Goal: Download file/media: Obtain a digital file from the website

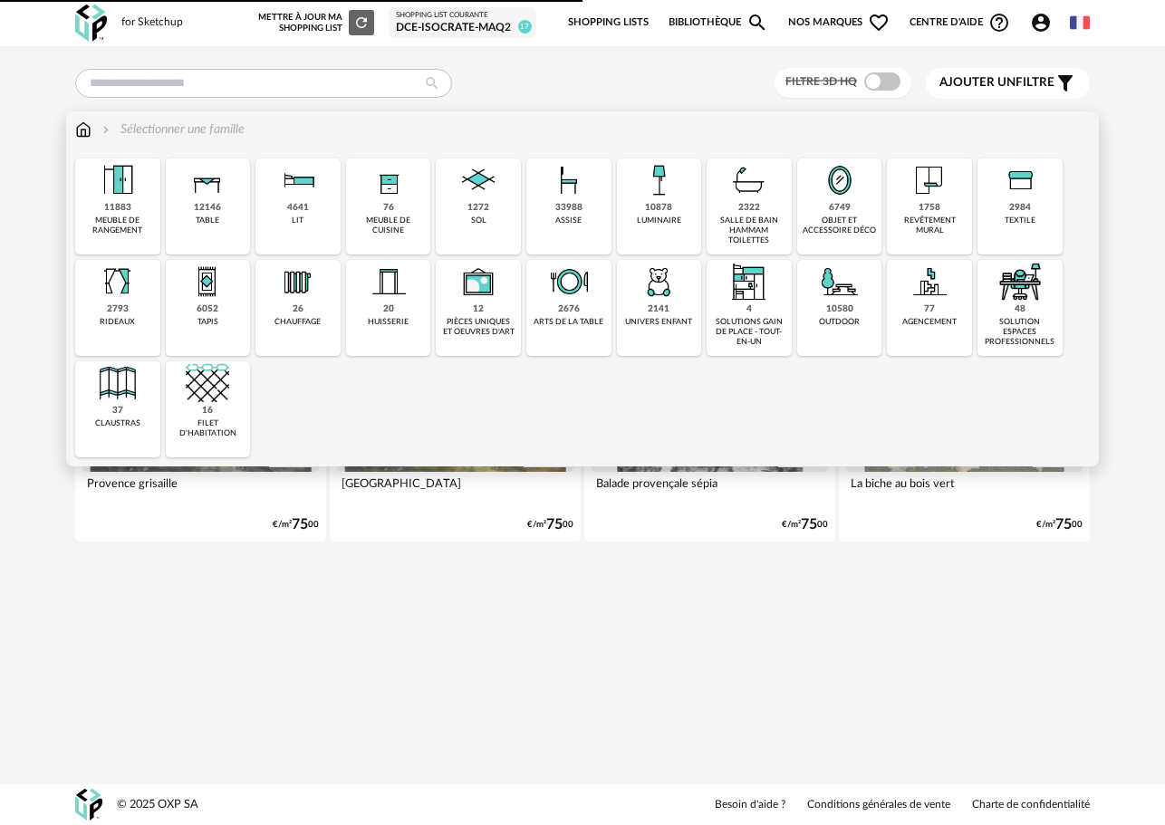
click at [227, 203] on div "12146 table" at bounding box center [208, 206] width 85 height 96
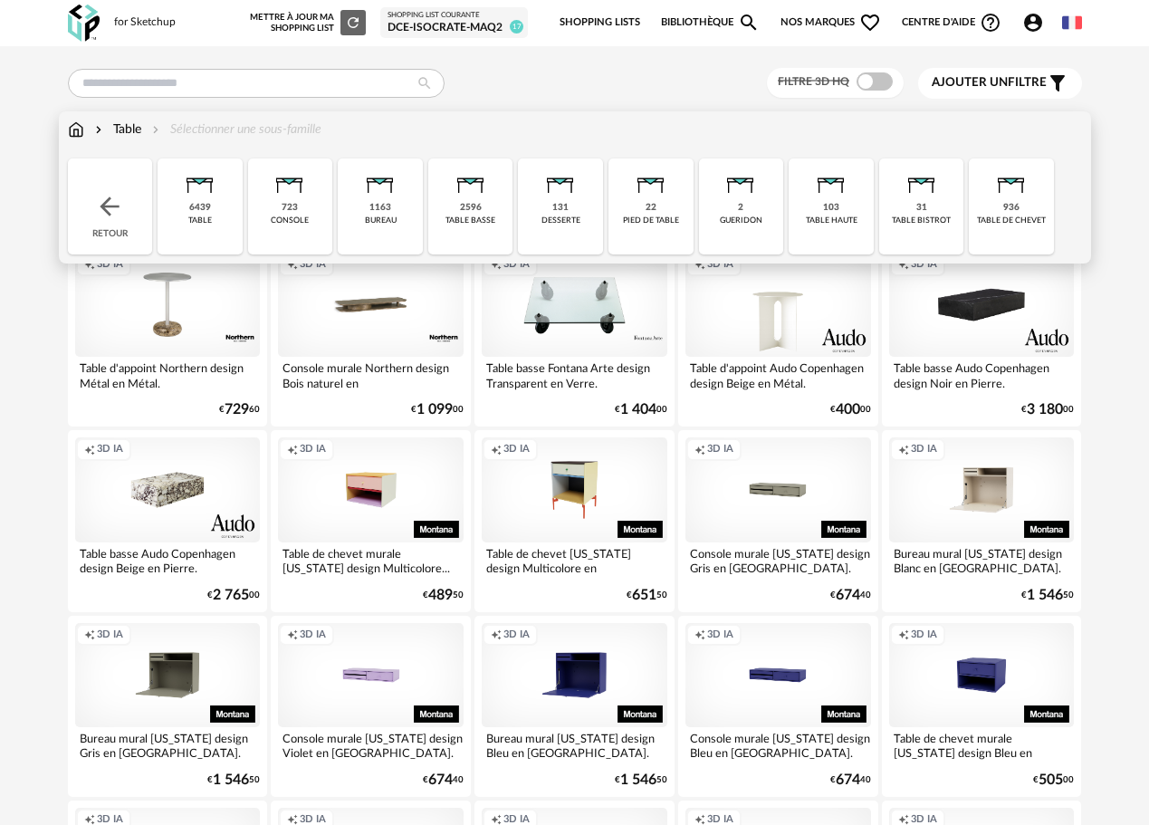
click at [218, 211] on div "6439 table" at bounding box center [200, 206] width 85 height 96
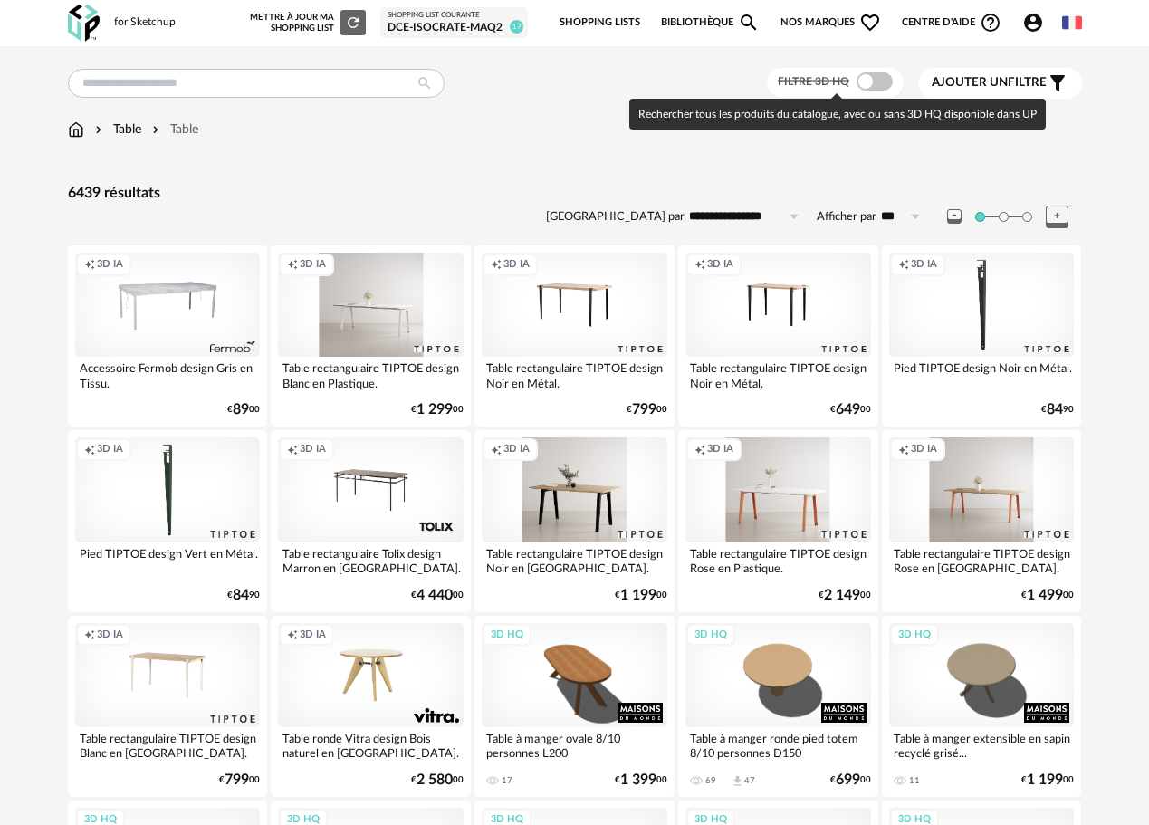
click at [874, 81] on span at bounding box center [875, 81] width 36 height 18
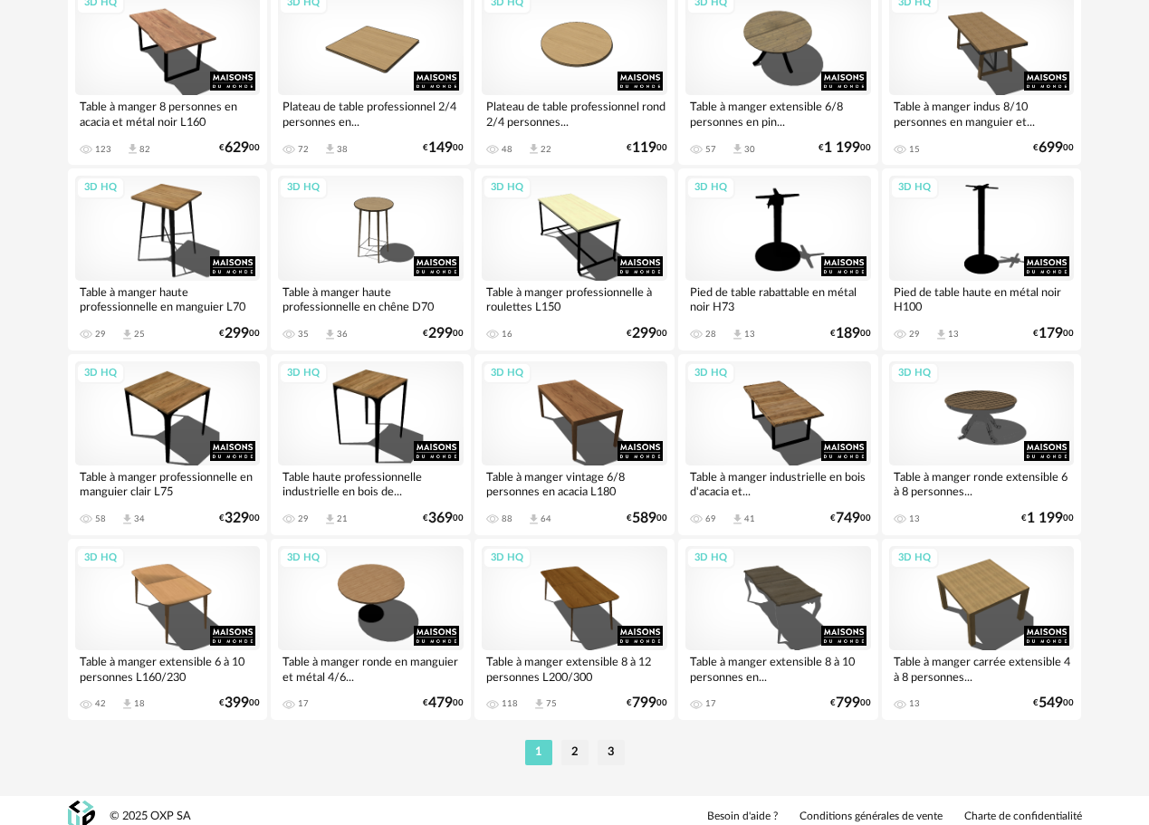
scroll to position [3232, 0]
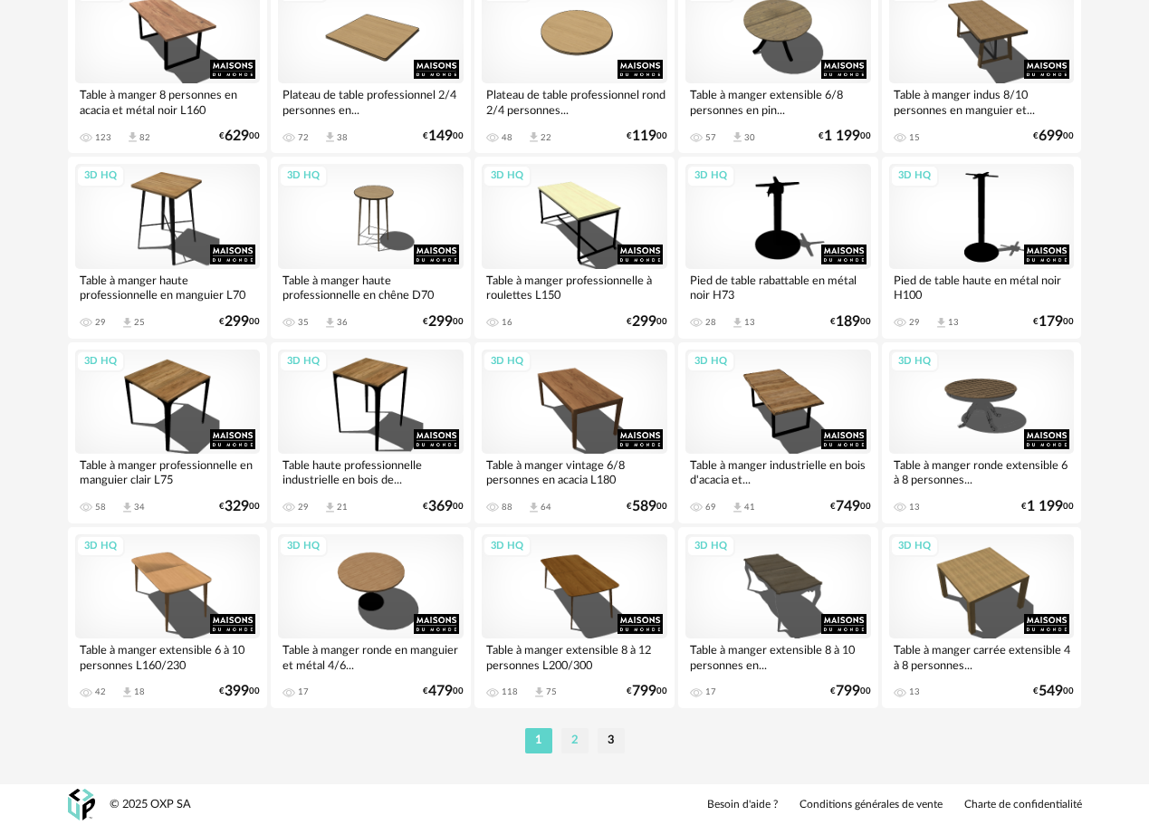
click at [581, 731] on li "2" at bounding box center [575, 740] width 27 height 25
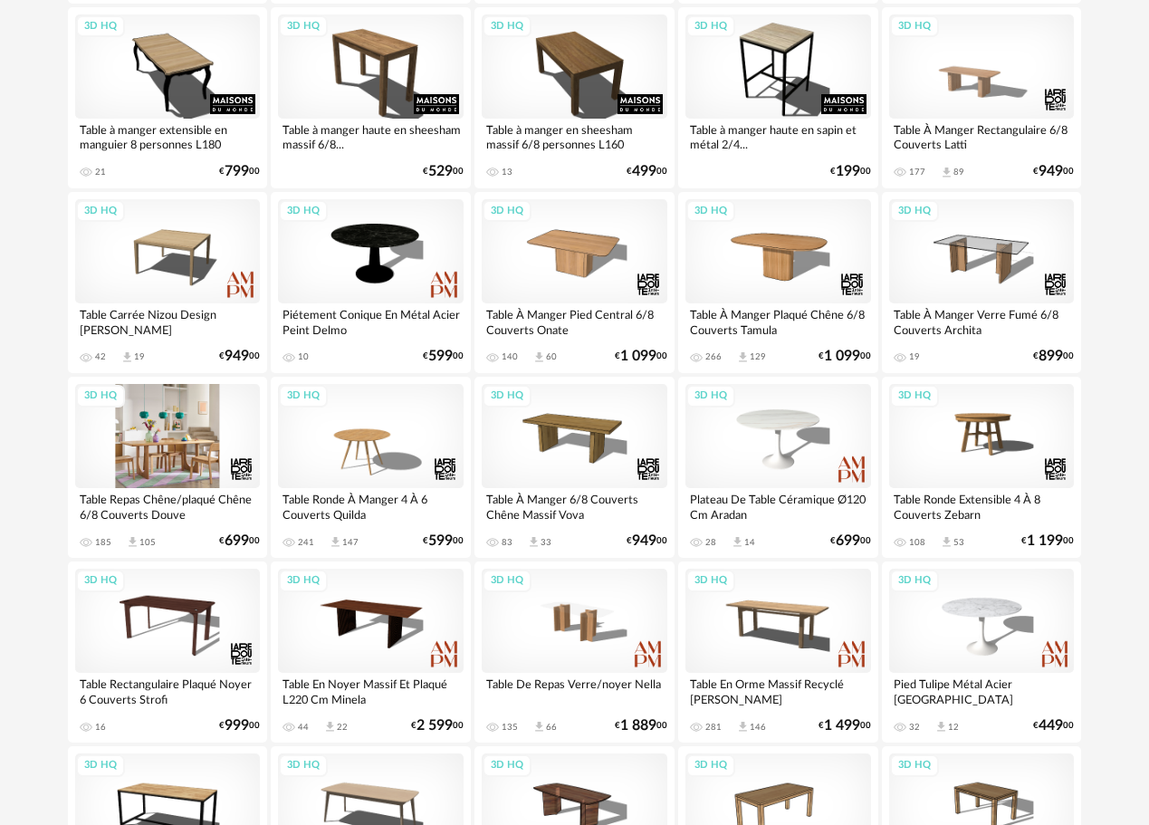
scroll to position [634, 0]
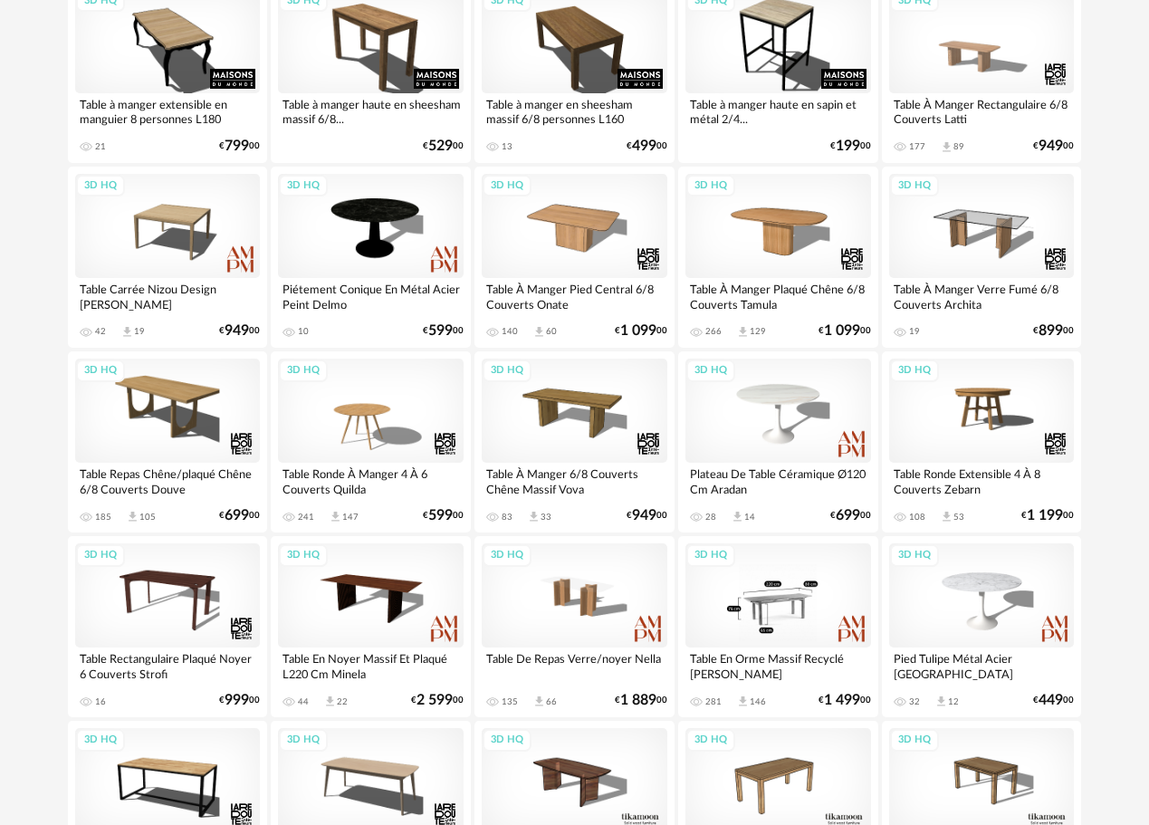
click at [812, 604] on div "3D HQ" at bounding box center [779, 595] width 186 height 104
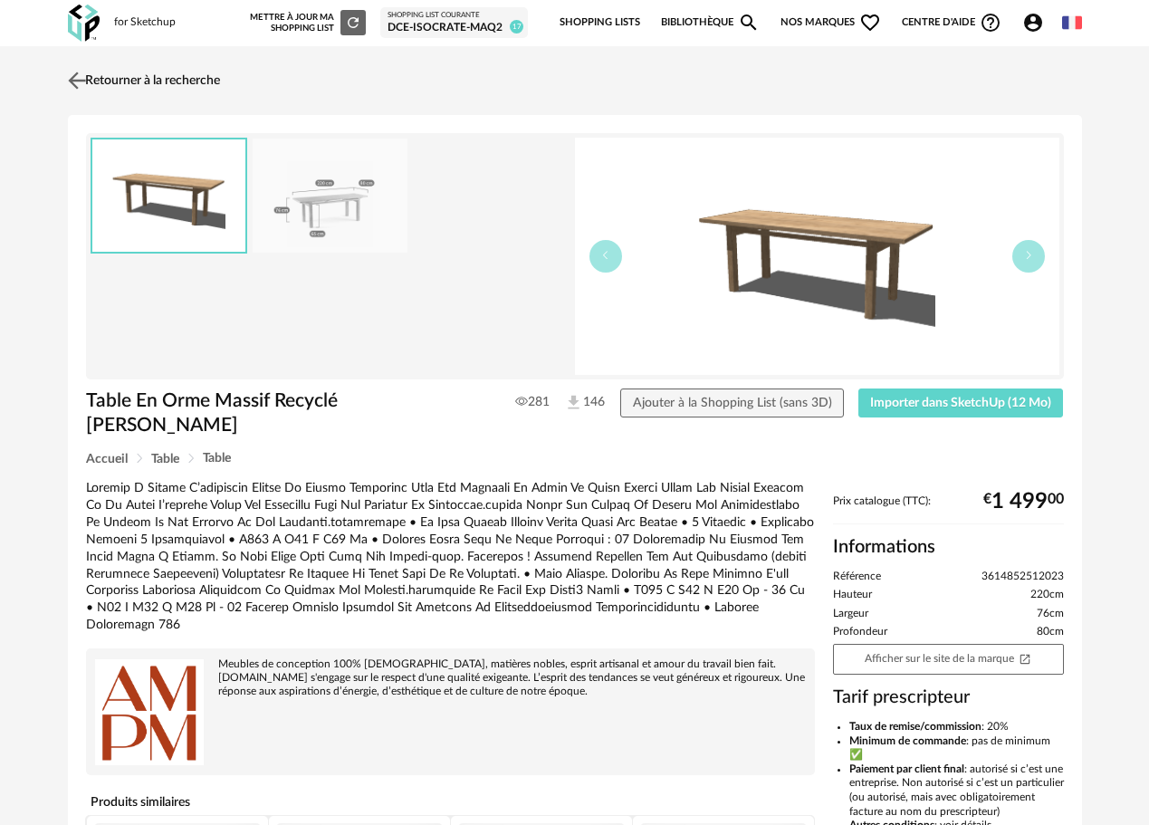
click at [81, 78] on img at bounding box center [76, 80] width 26 height 26
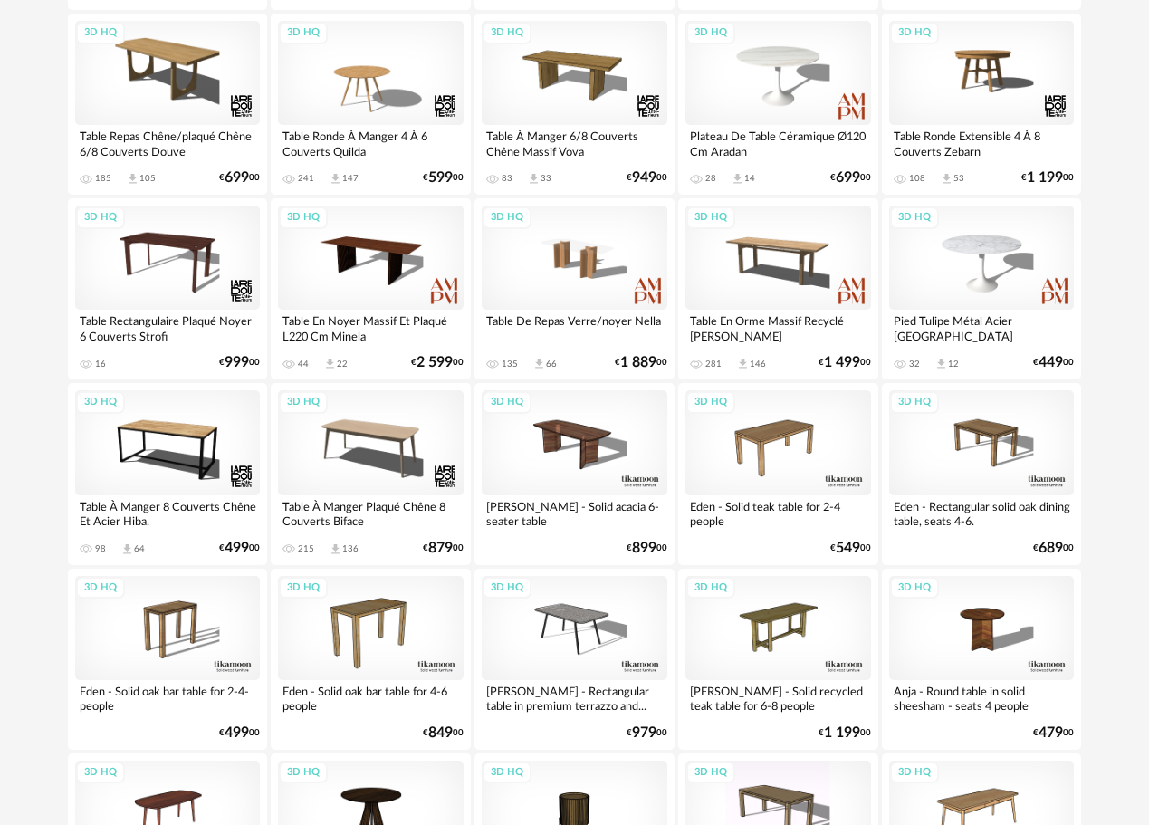
scroll to position [996, 0]
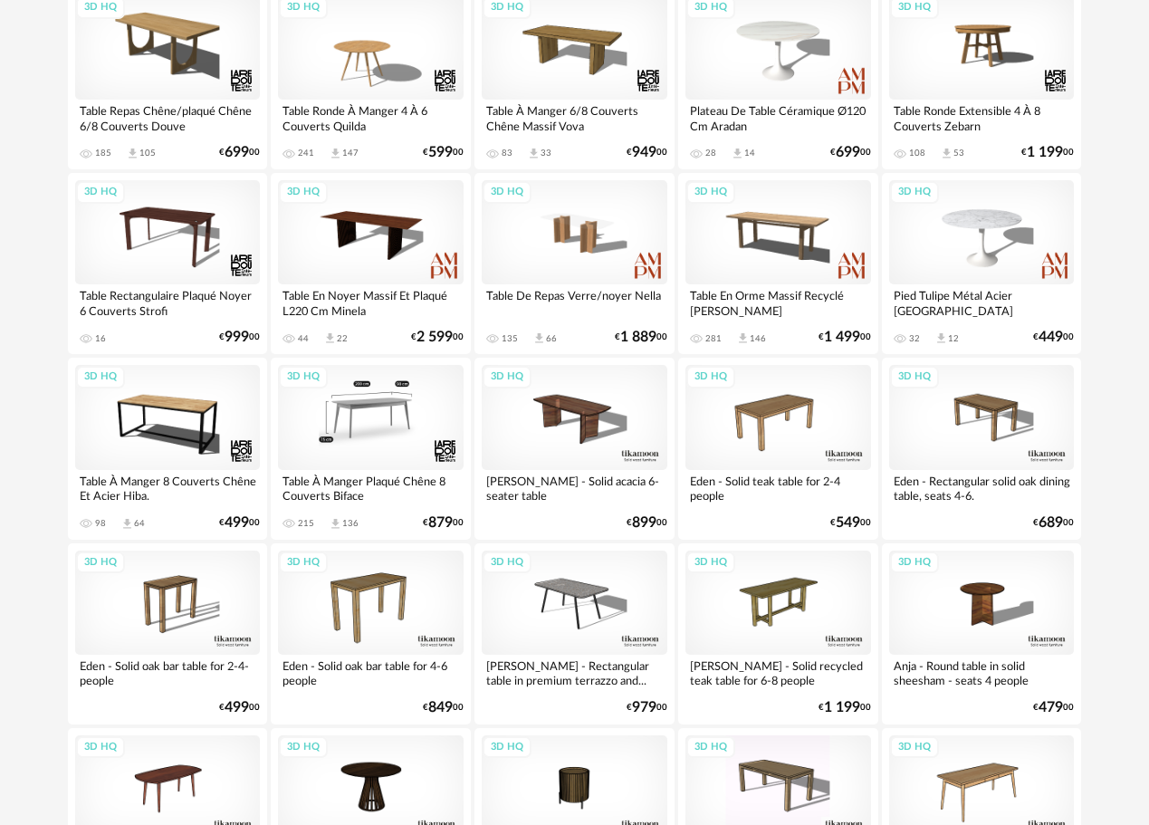
click at [378, 448] on div "3D HQ" at bounding box center [371, 417] width 186 height 104
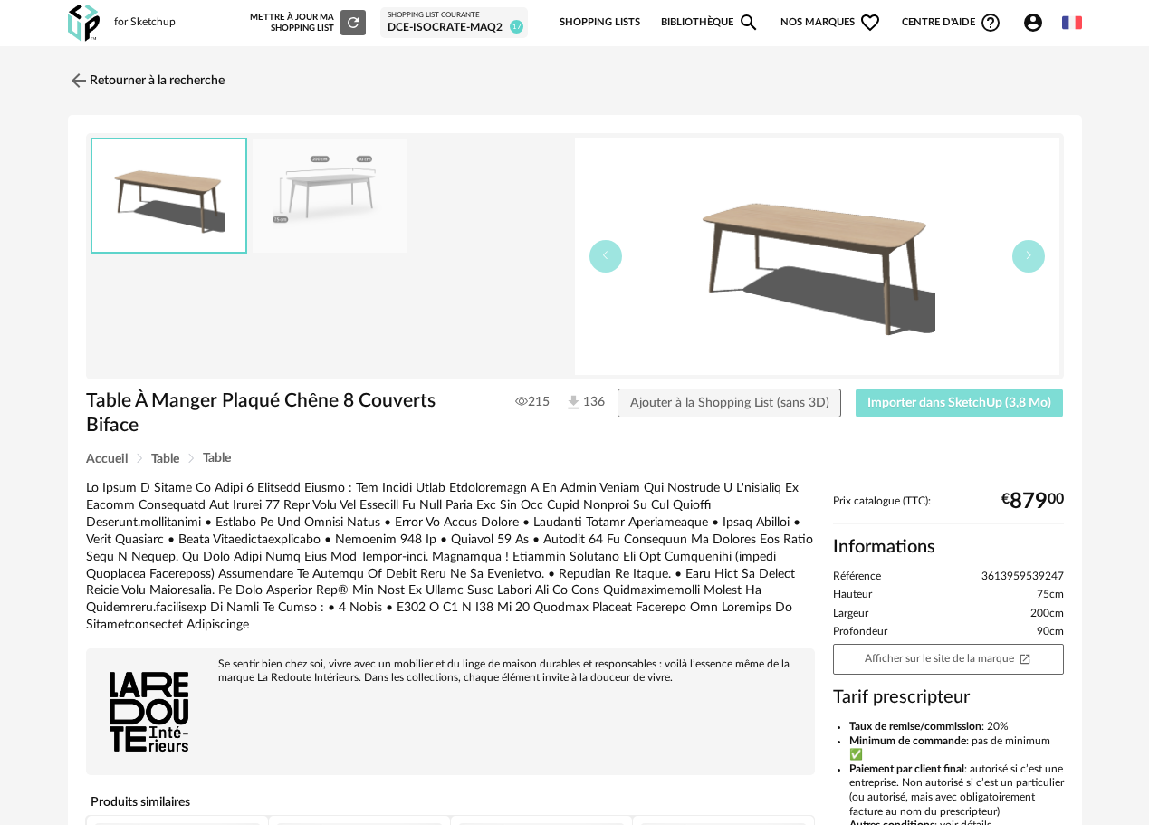
click at [1027, 398] on span "Importer dans SketchUp (3,8 Mo)" at bounding box center [960, 403] width 184 height 13
click at [88, 76] on img at bounding box center [76, 80] width 26 height 26
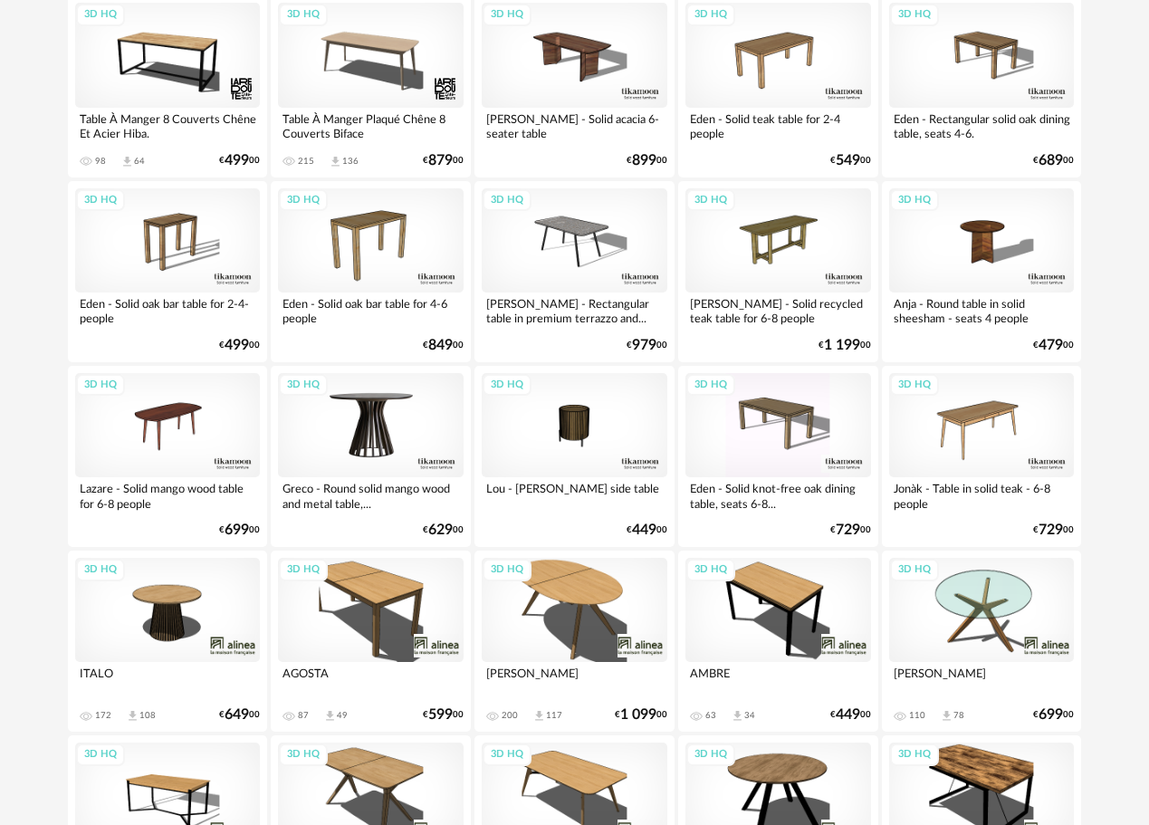
scroll to position [1449, 0]
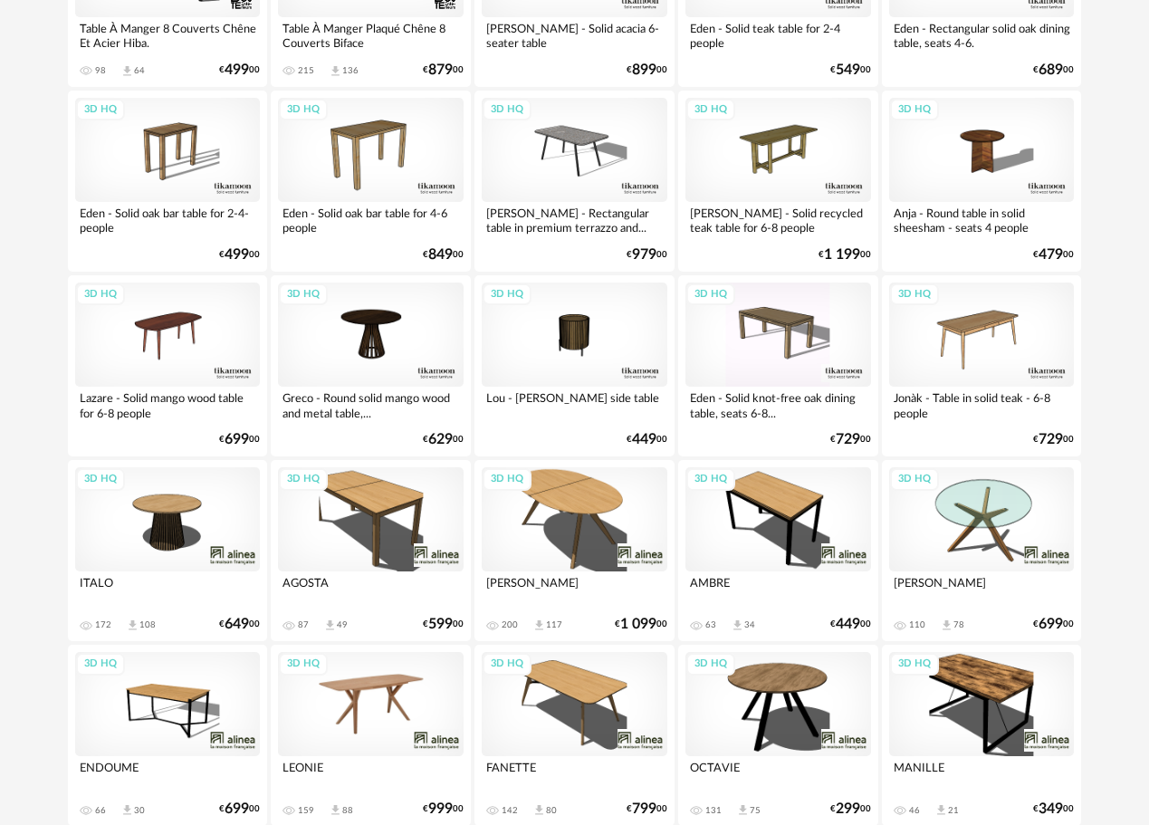
click at [378, 682] on div "3D HQ" at bounding box center [371, 704] width 186 height 104
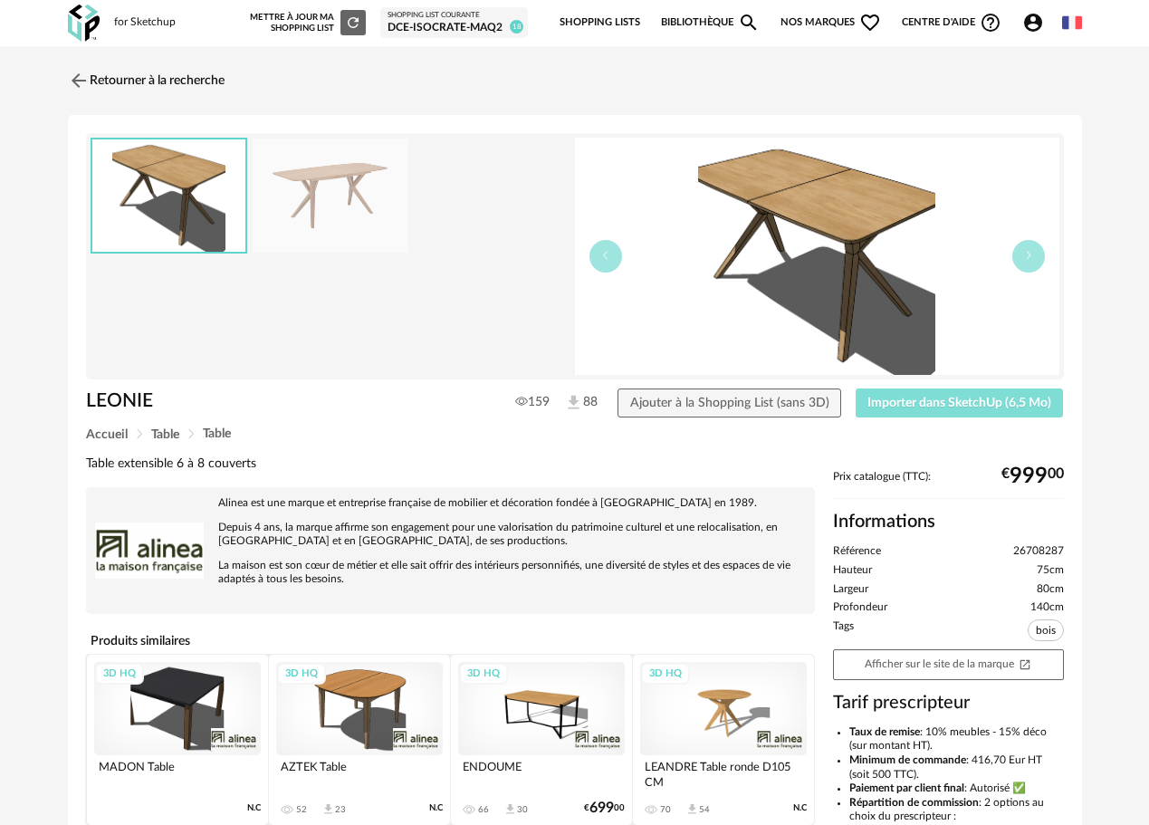
click at [1012, 402] on span "Importer dans SketchUp (6,5 Mo)" at bounding box center [960, 403] width 184 height 13
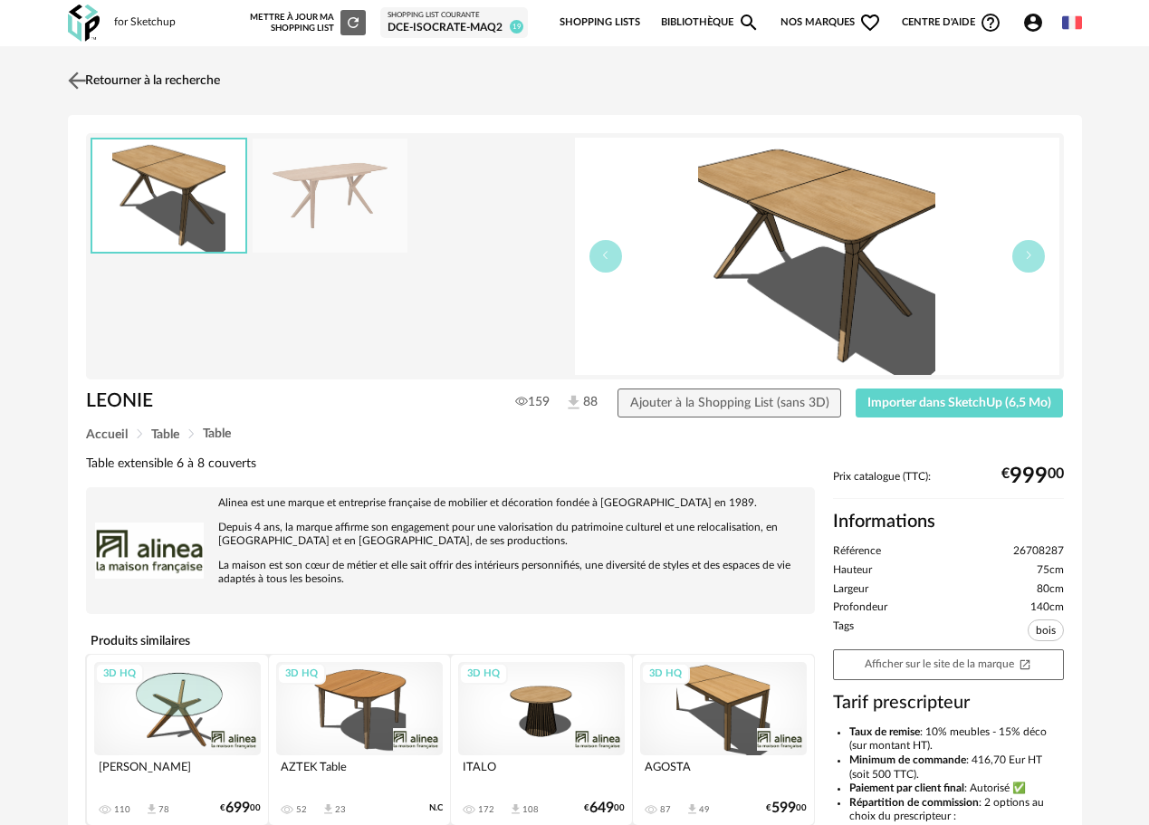
click at [79, 80] on img at bounding box center [76, 80] width 26 height 26
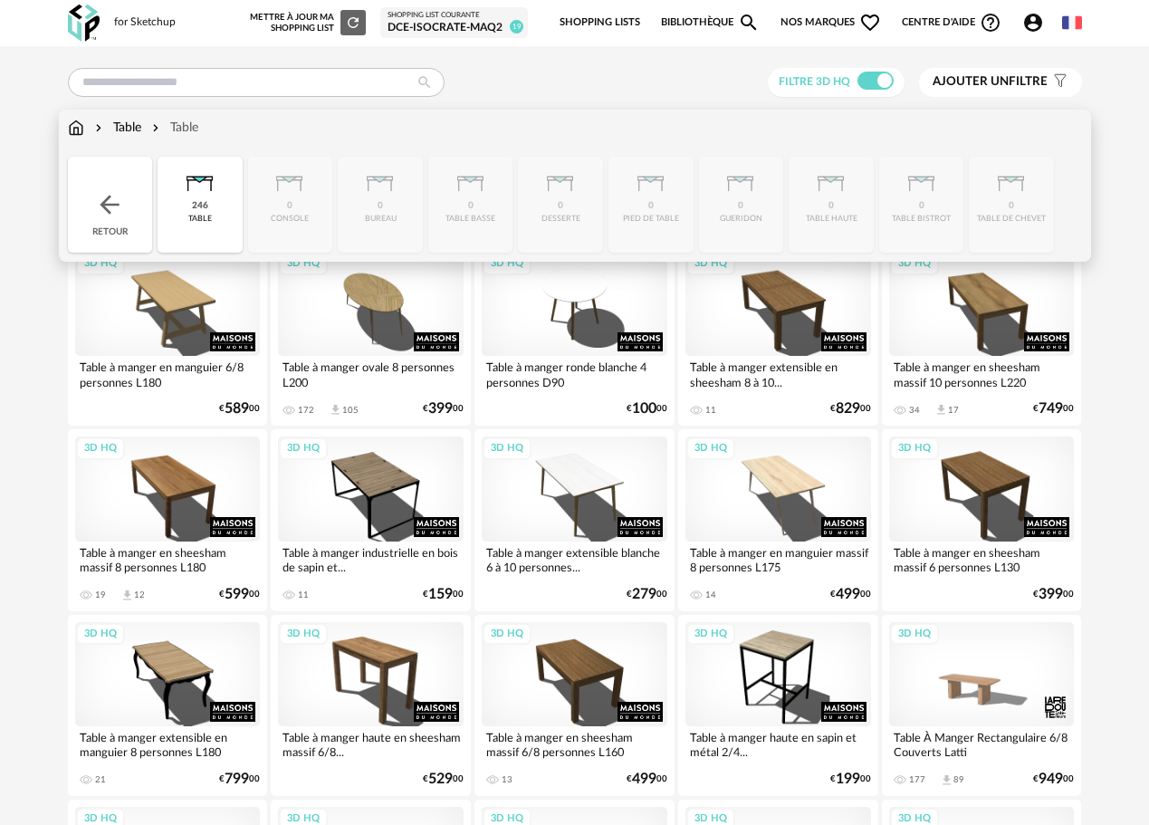
click at [76, 126] on img at bounding box center [76, 128] width 16 height 18
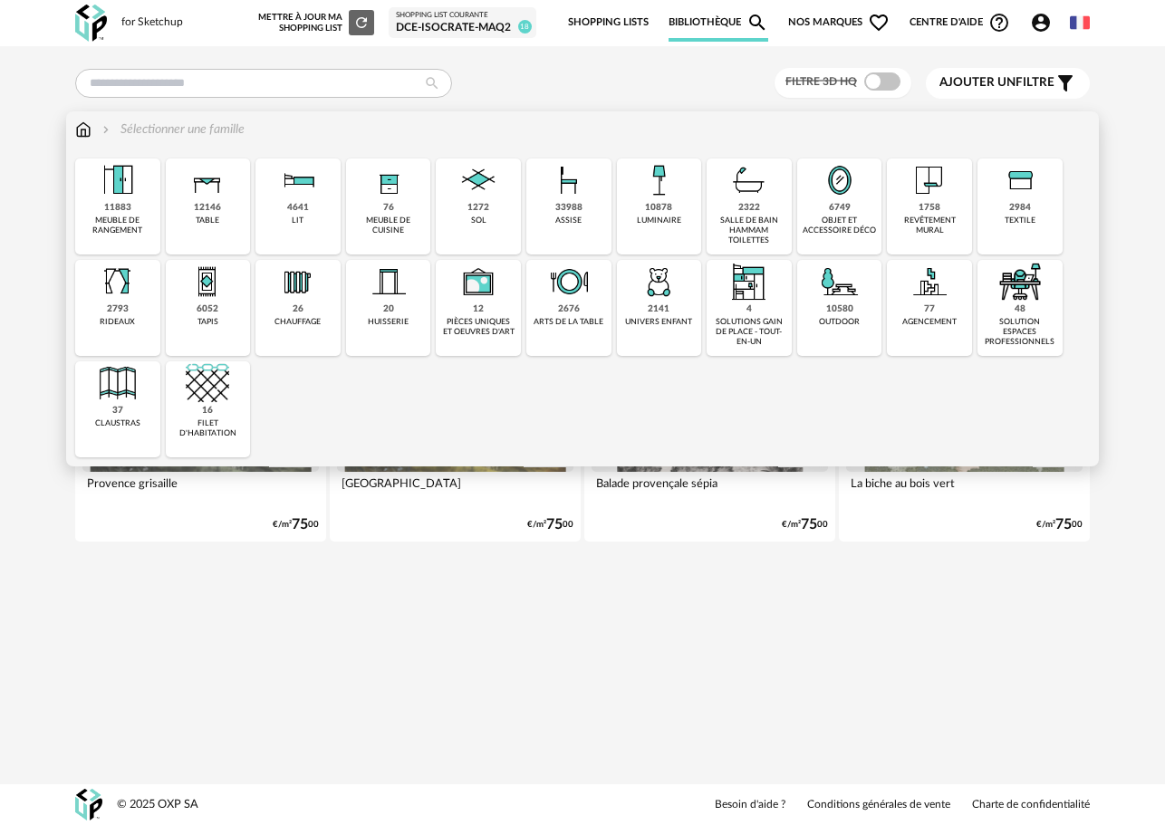
click at [1023, 226] on div "2984 textile" at bounding box center [1019, 206] width 85 height 96
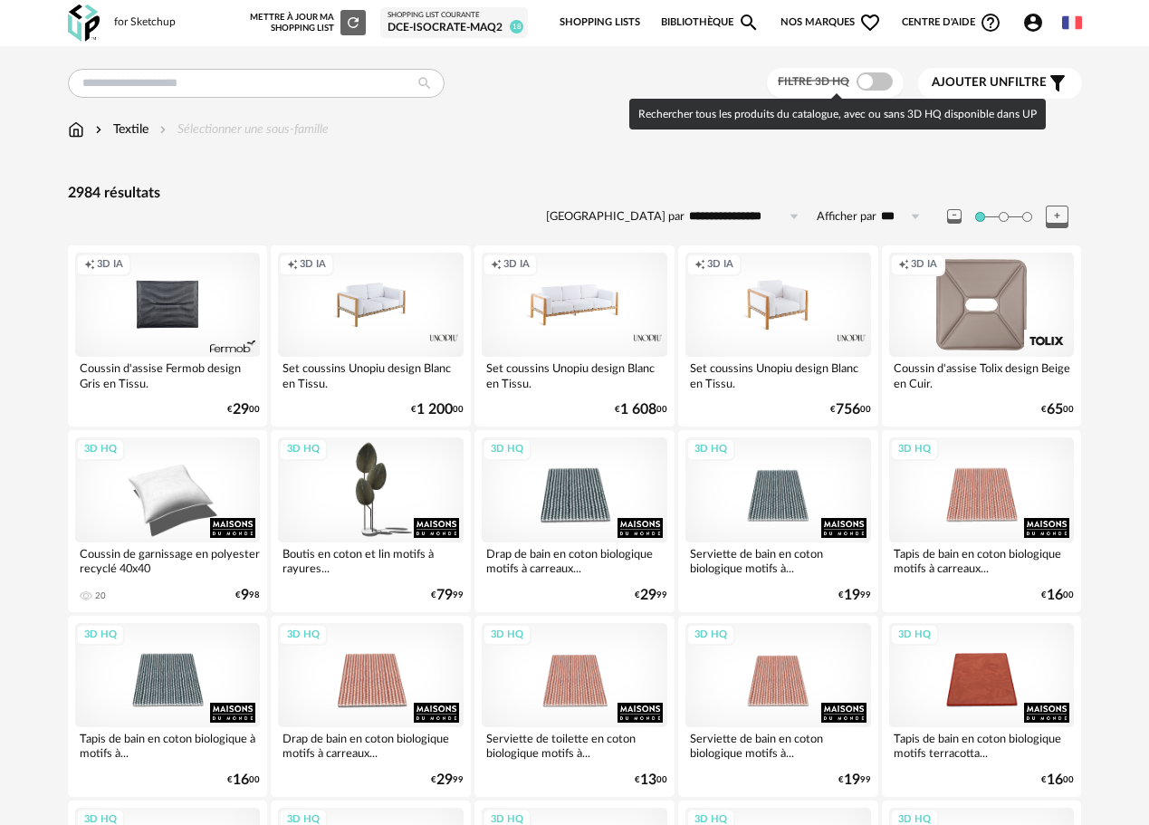
click at [862, 84] on span at bounding box center [875, 81] width 36 height 18
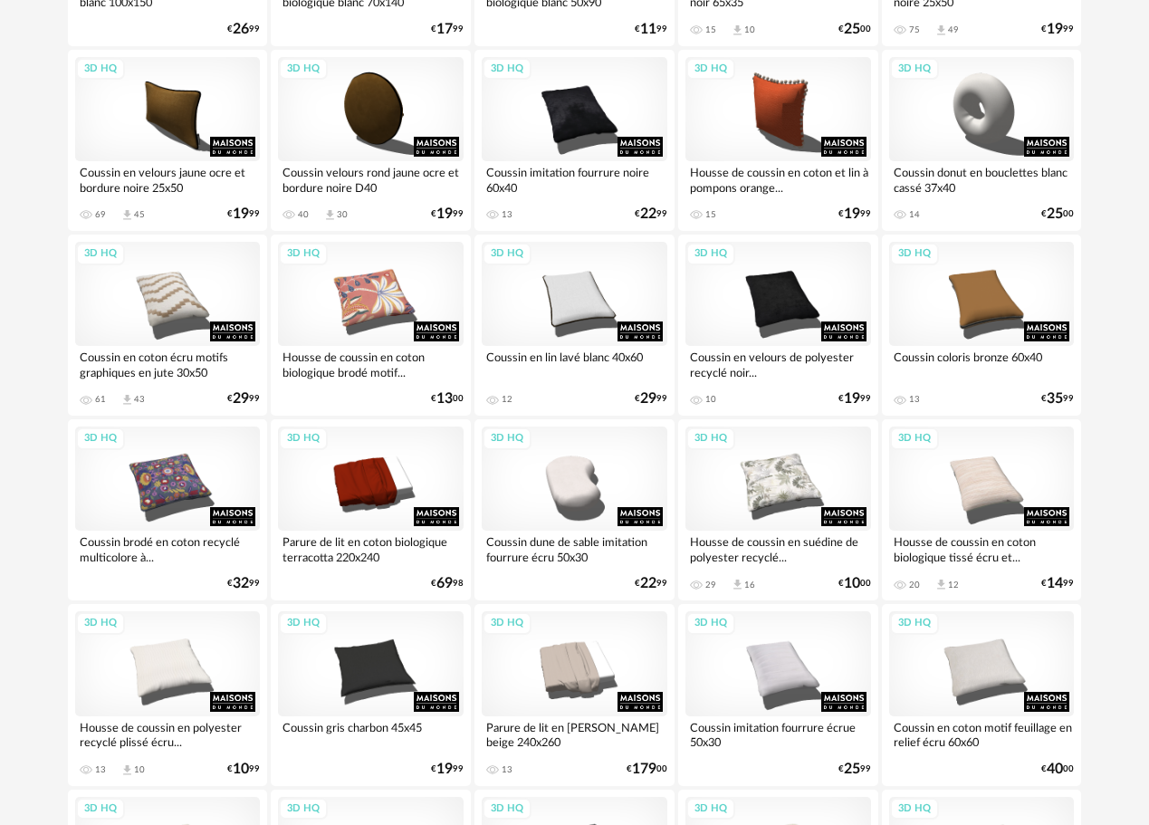
scroll to position [1721, 0]
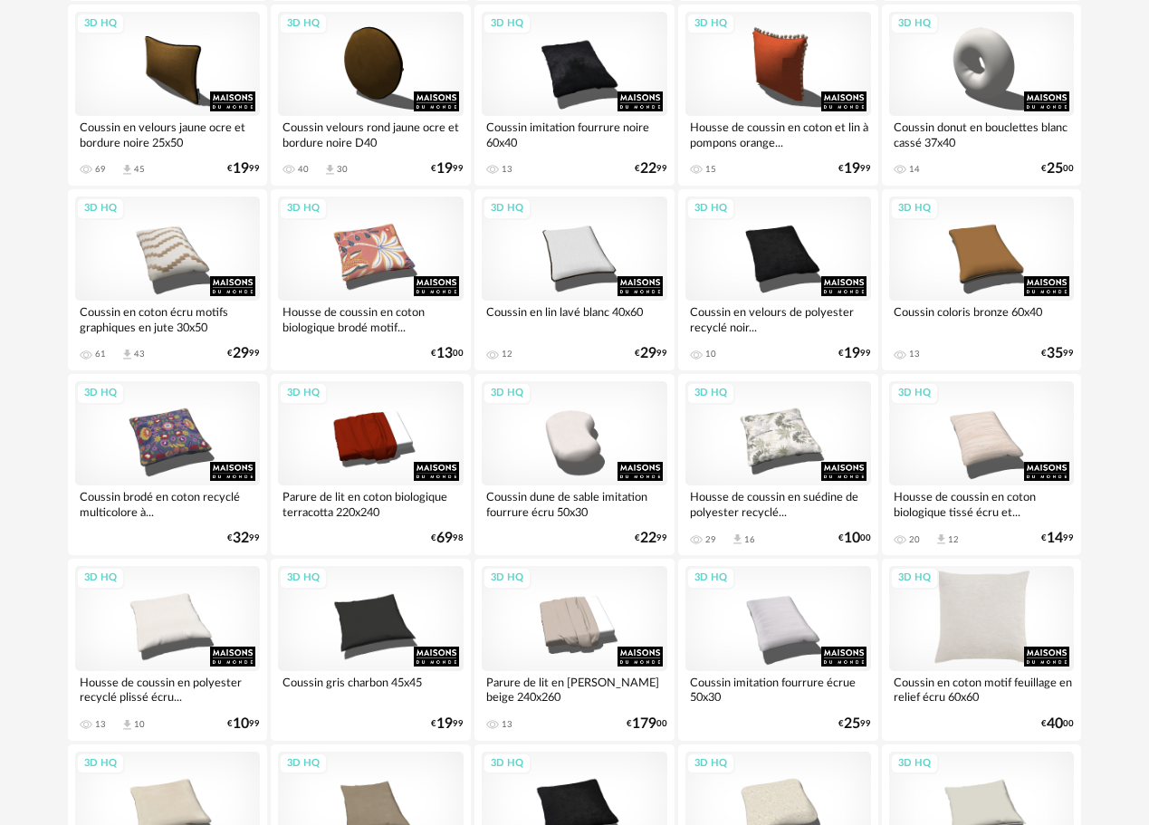
click at [981, 636] on div "3D HQ" at bounding box center [982, 618] width 186 height 104
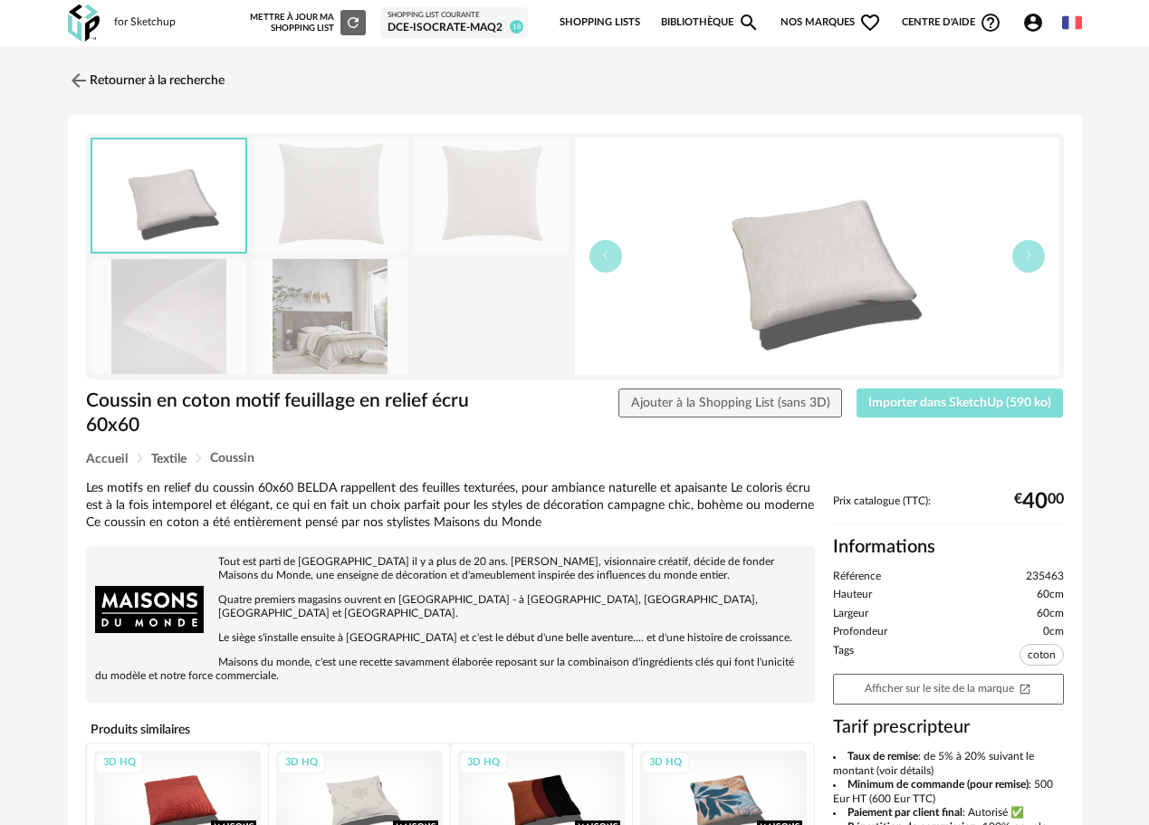
click at [908, 392] on button "Importer dans SketchUp (590 ko)" at bounding box center [960, 403] width 207 height 29
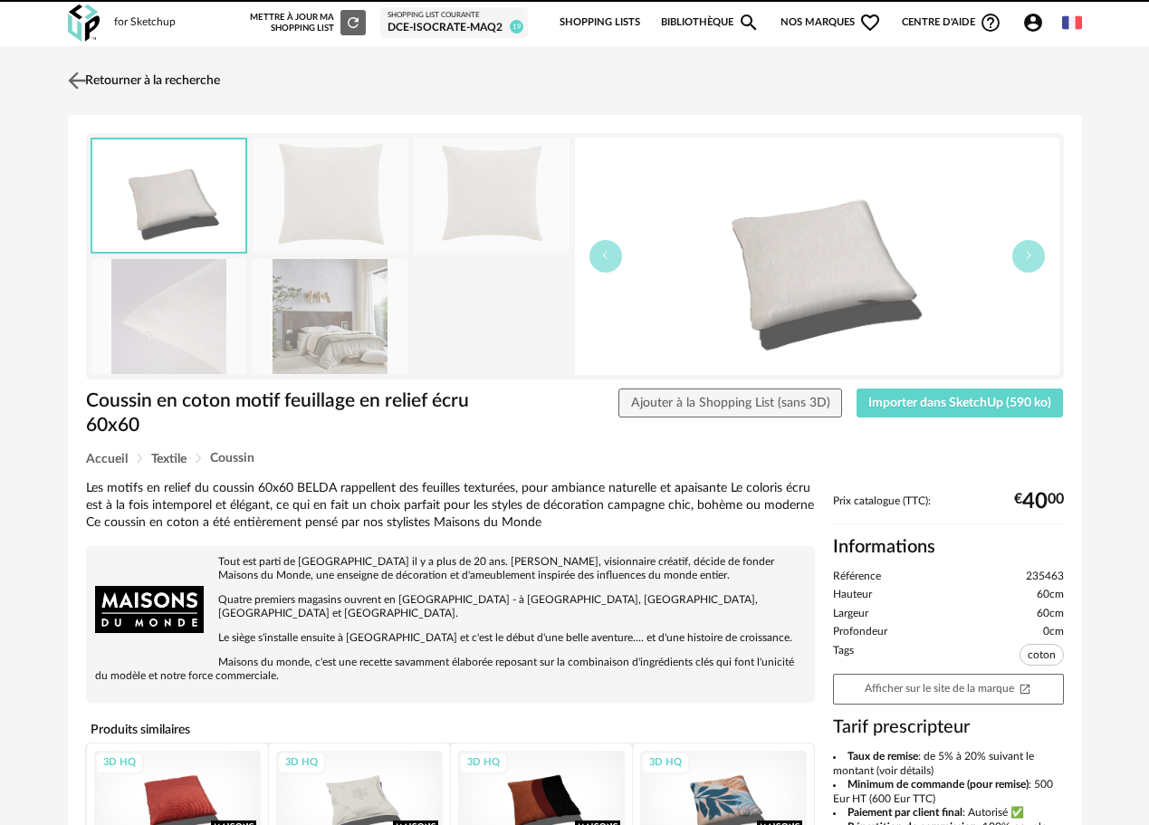
click at [80, 81] on img at bounding box center [76, 80] width 26 height 26
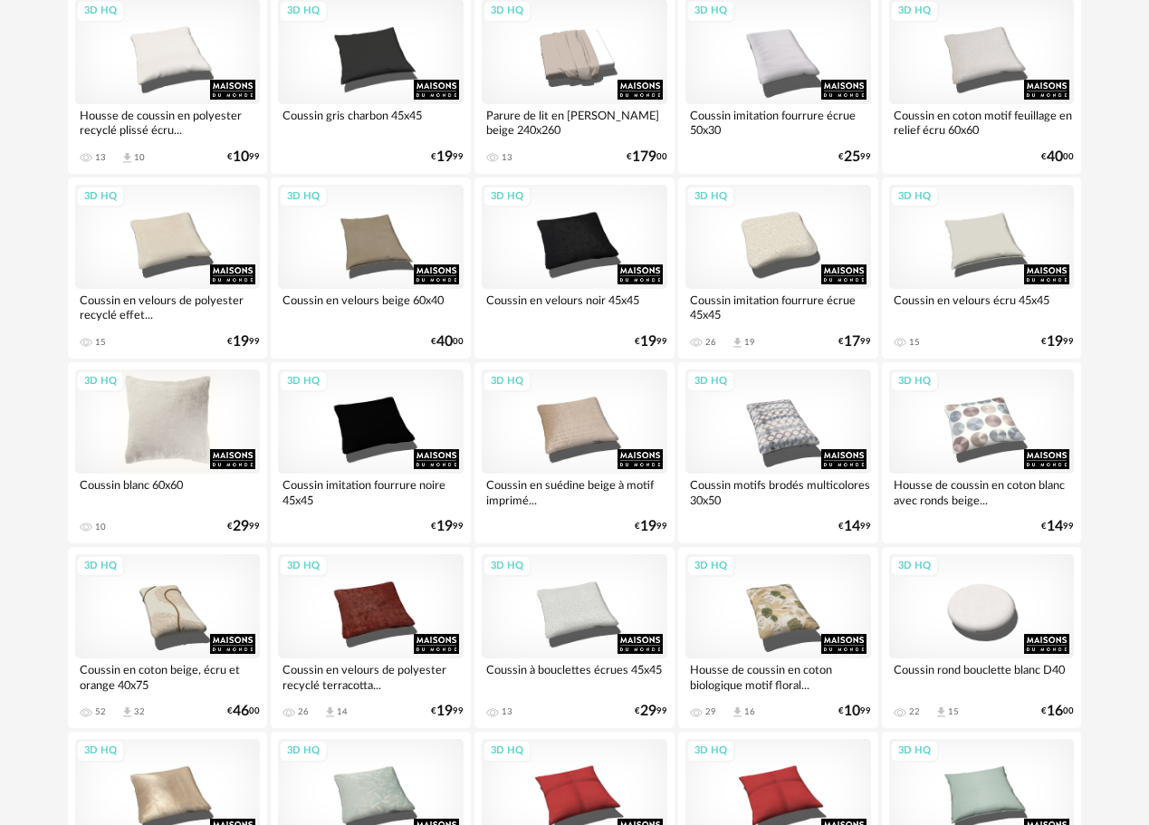
scroll to position [2355, 0]
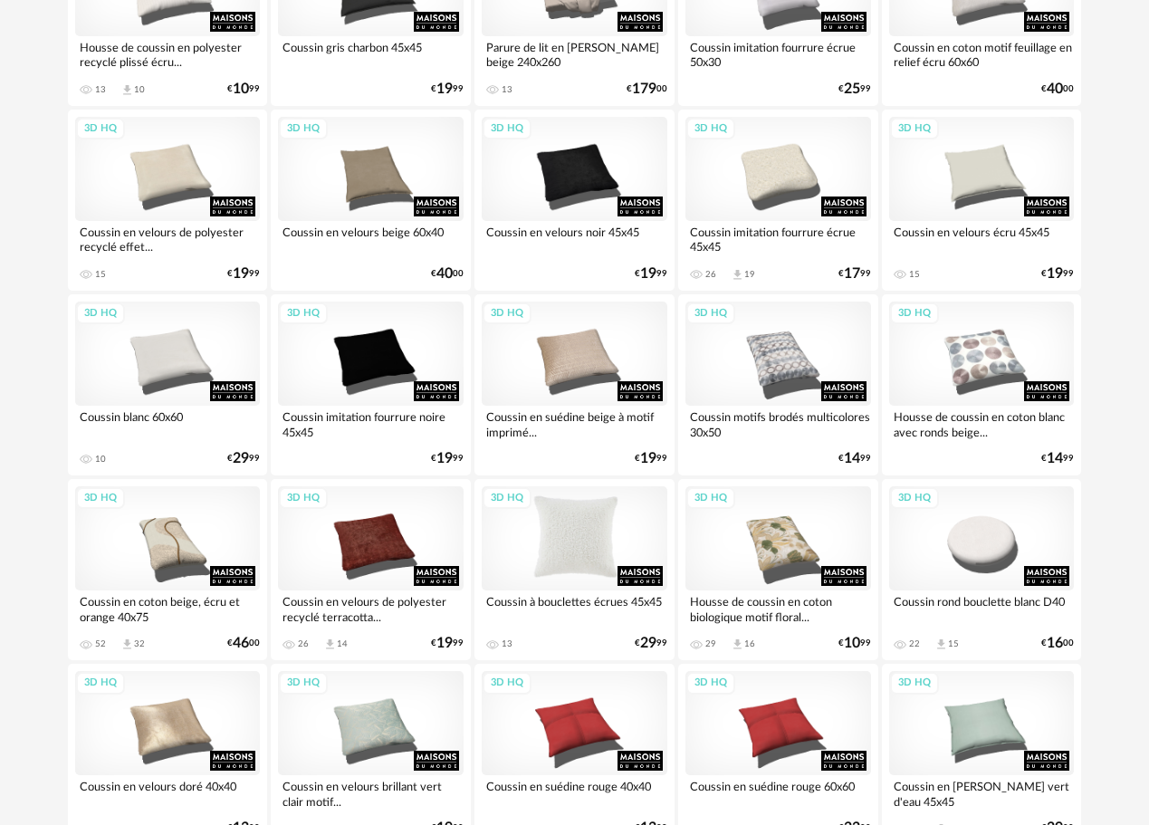
click at [566, 548] on div "3D HQ" at bounding box center [575, 538] width 186 height 104
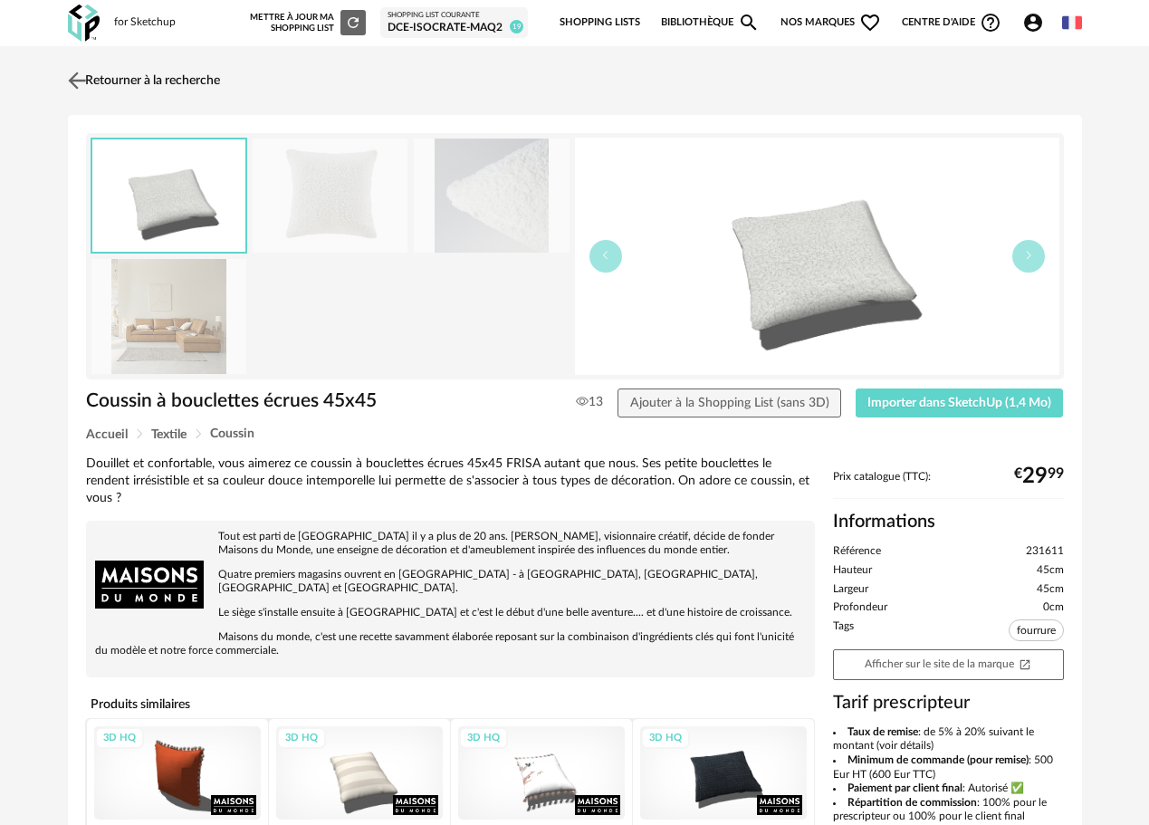
click at [81, 75] on img at bounding box center [76, 80] width 26 height 26
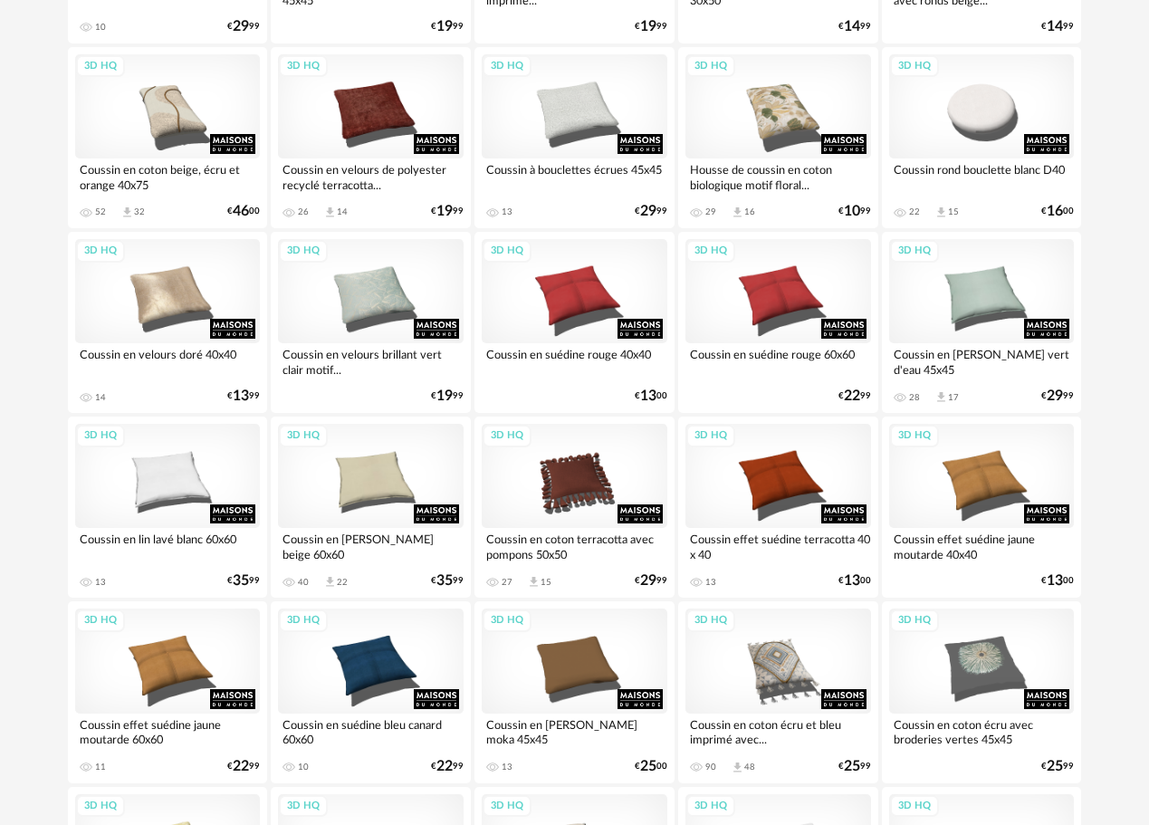
scroll to position [2808, 0]
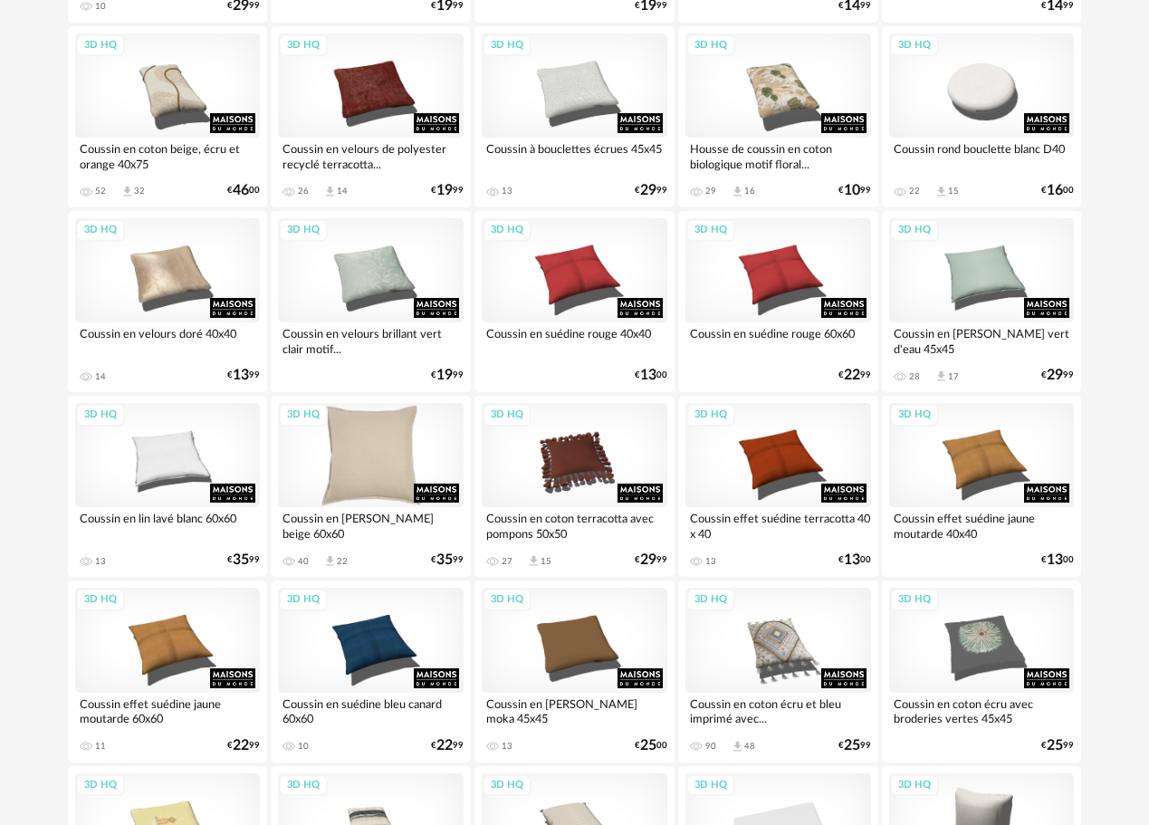
click at [404, 454] on div "3D HQ" at bounding box center [371, 455] width 186 height 104
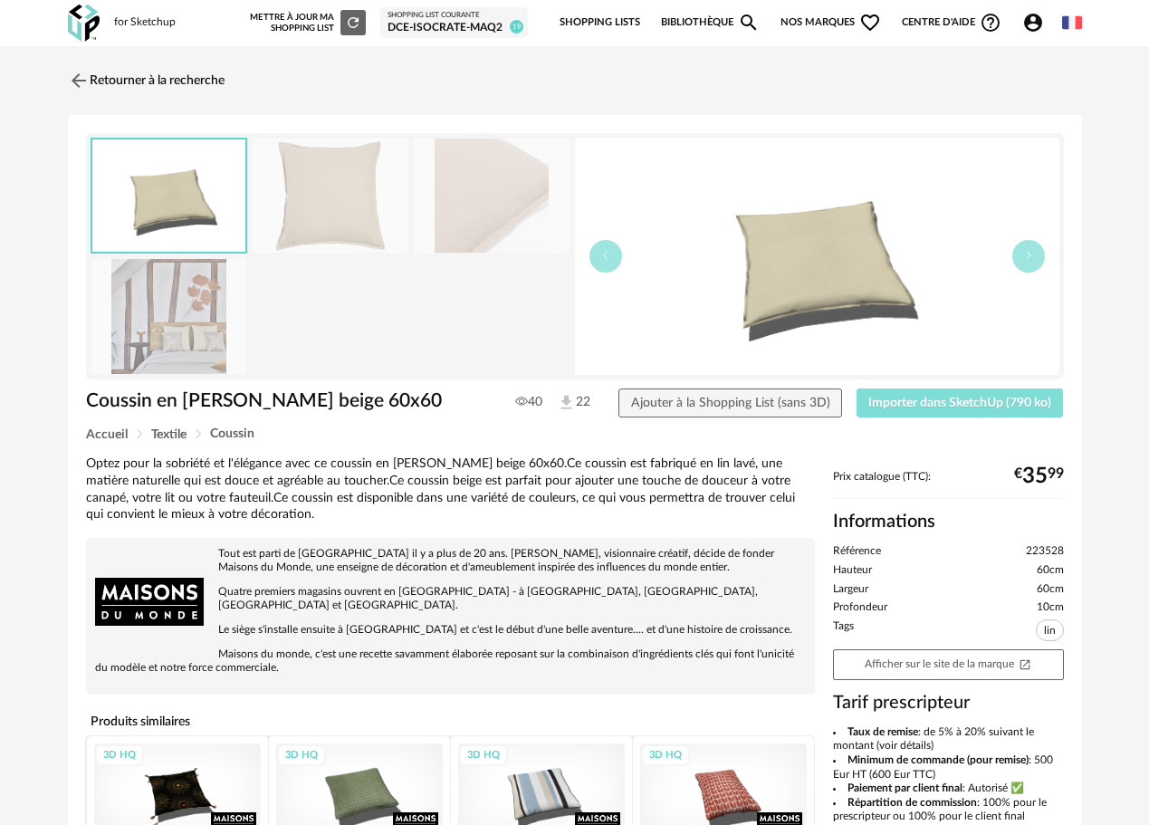
click at [933, 403] on span "Importer dans SketchUp (790 ko)" at bounding box center [960, 403] width 183 height 13
click at [399, 126] on div "Coussin en lin lavé beige 60x60 Coussin en lin lavé beige 60x60 40 22 Ajouter à…" at bounding box center [575, 606] width 1014 height 982
click at [78, 73] on img at bounding box center [76, 80] width 26 height 26
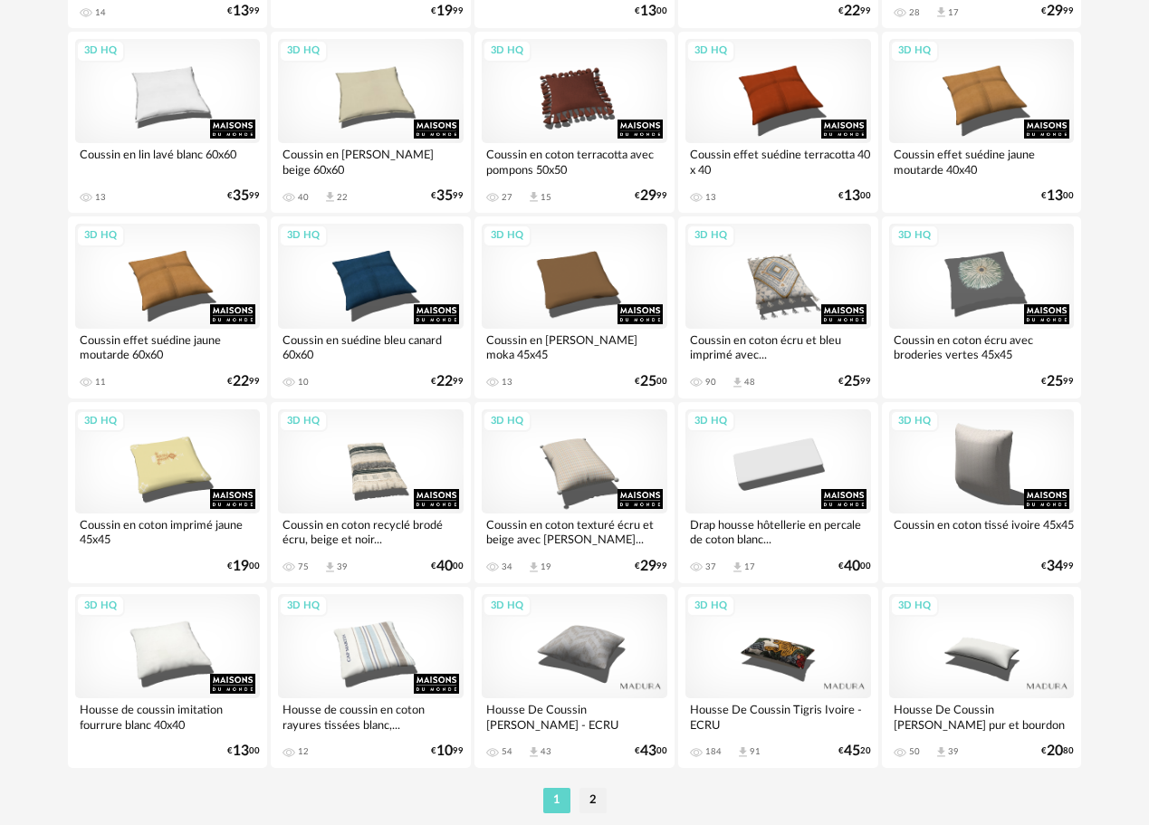
scroll to position [3232, 0]
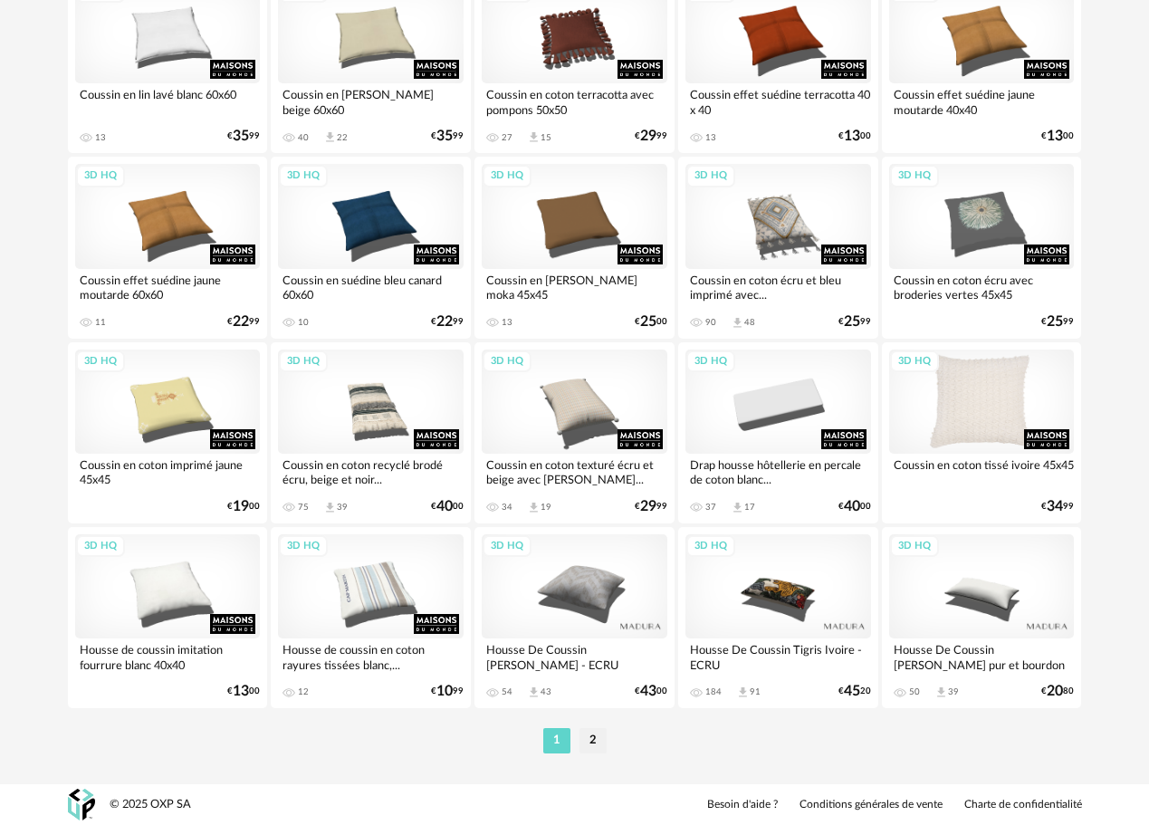
click at [944, 432] on div "3D HQ" at bounding box center [982, 402] width 186 height 104
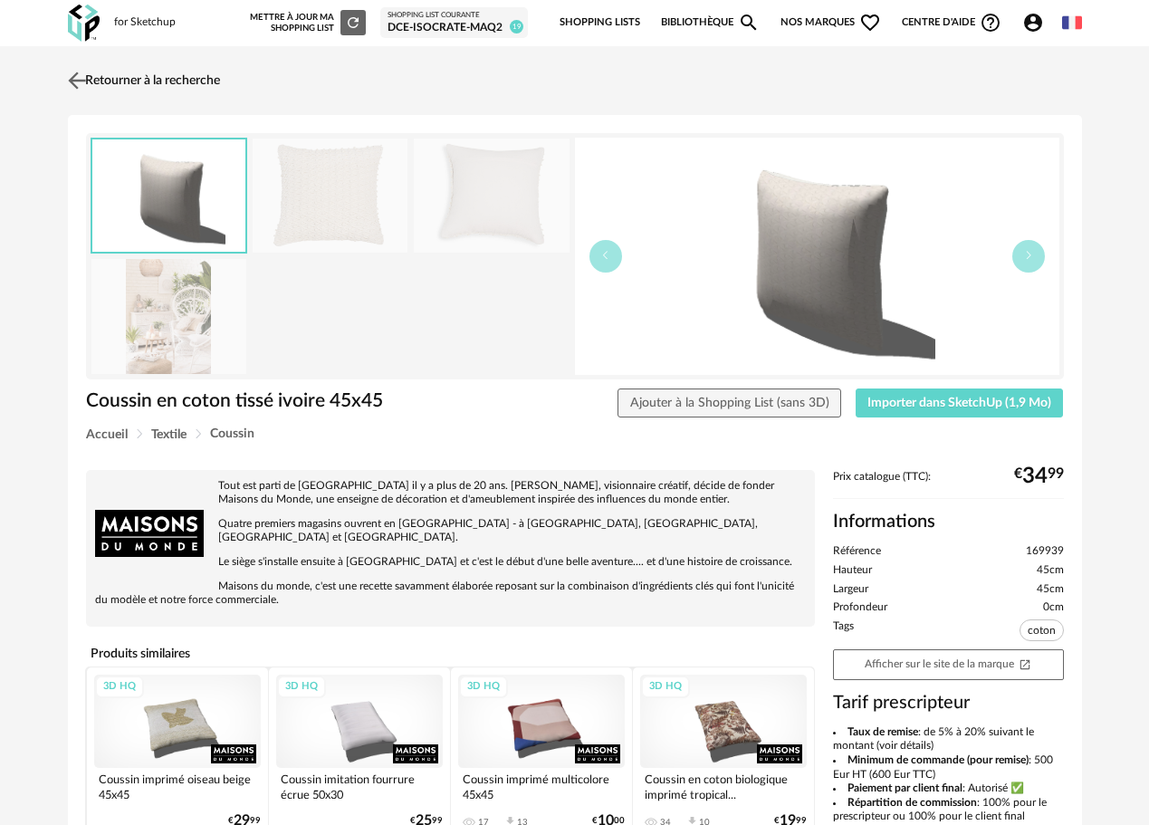
click at [78, 80] on img at bounding box center [76, 80] width 26 height 26
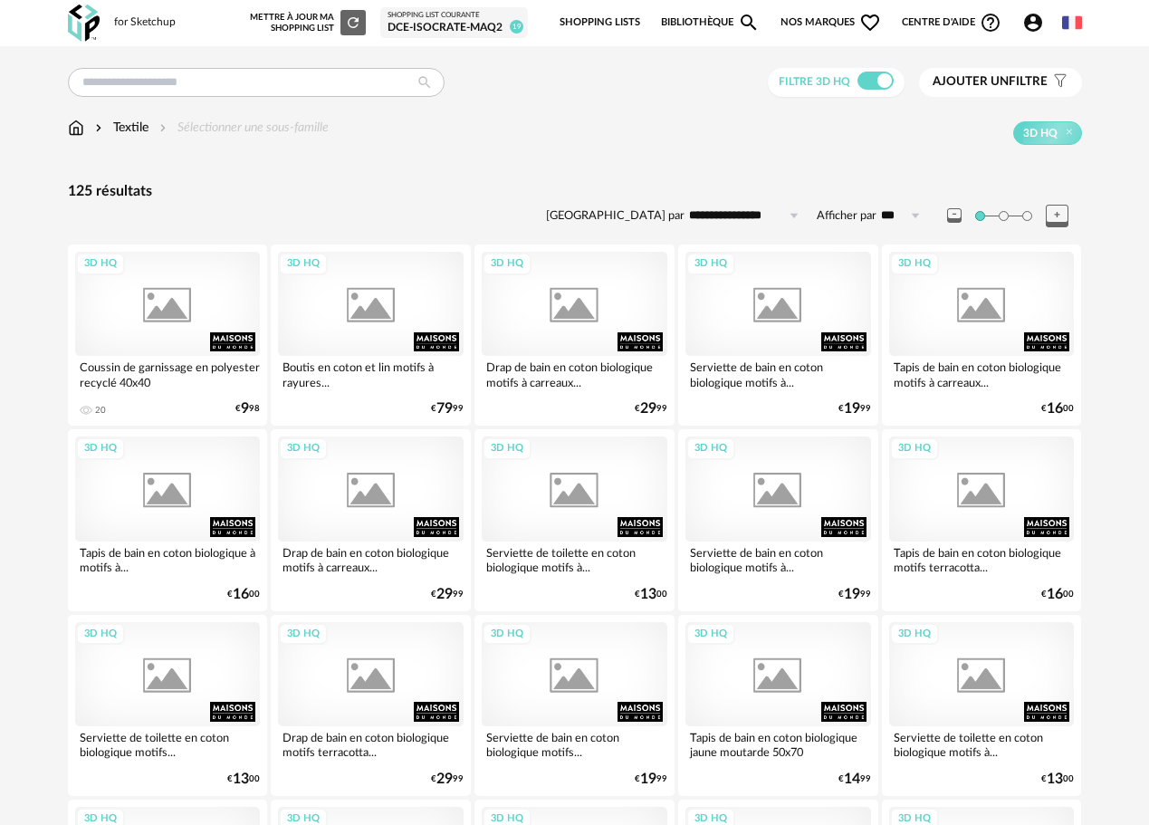
scroll to position [3232, 0]
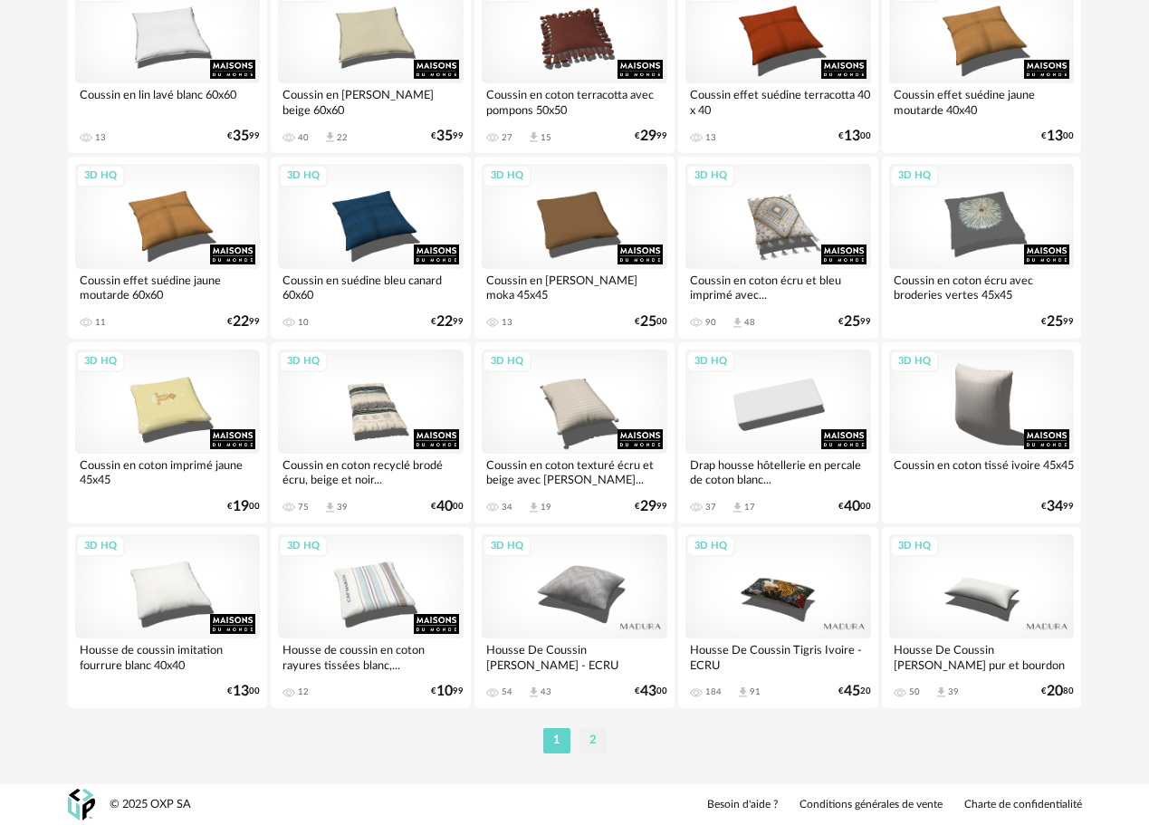
click at [591, 735] on li "2" at bounding box center [593, 740] width 27 height 25
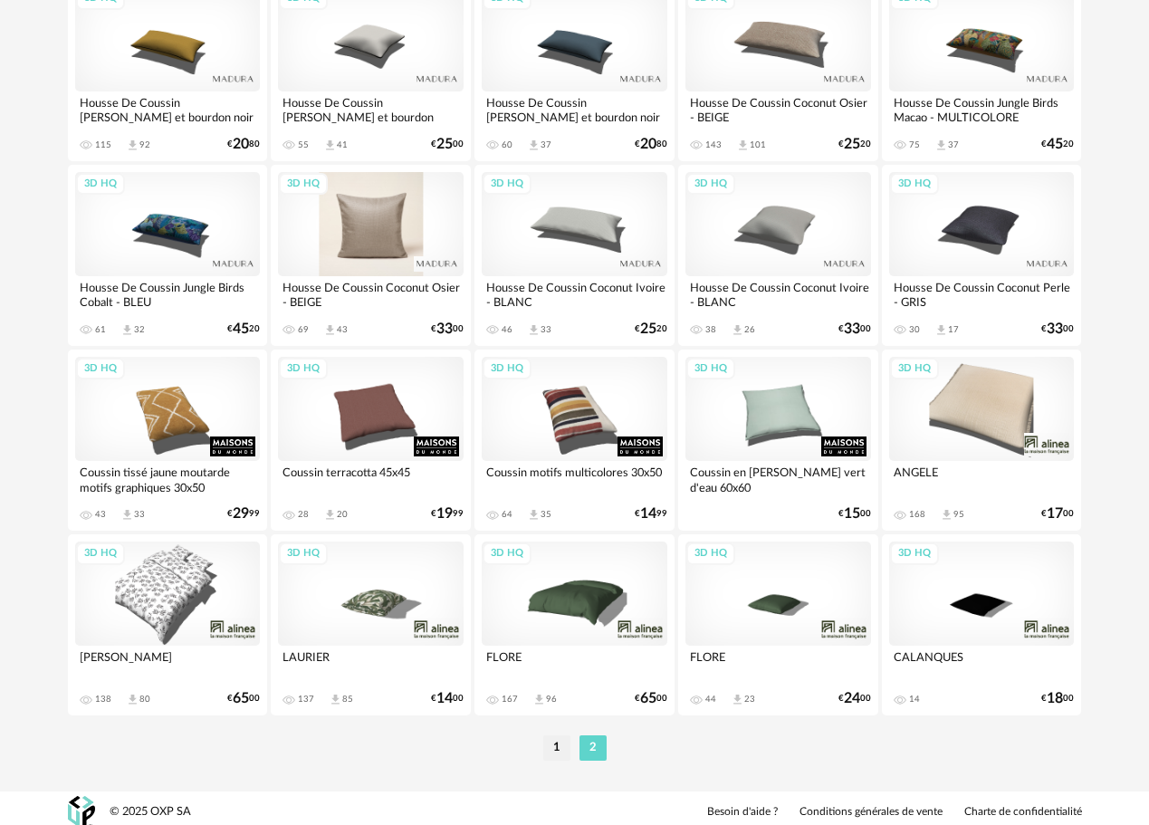
scroll to position [457, 0]
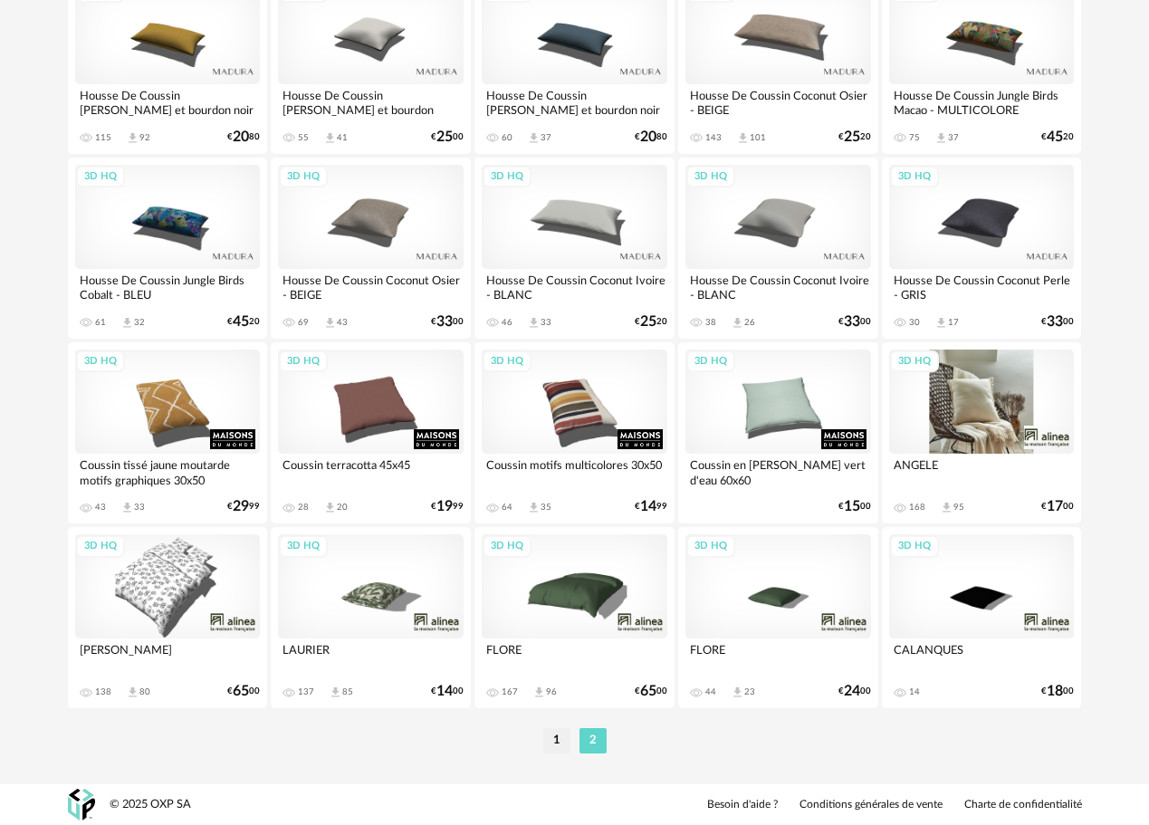
click at [1031, 398] on div "3D HQ" at bounding box center [982, 402] width 186 height 104
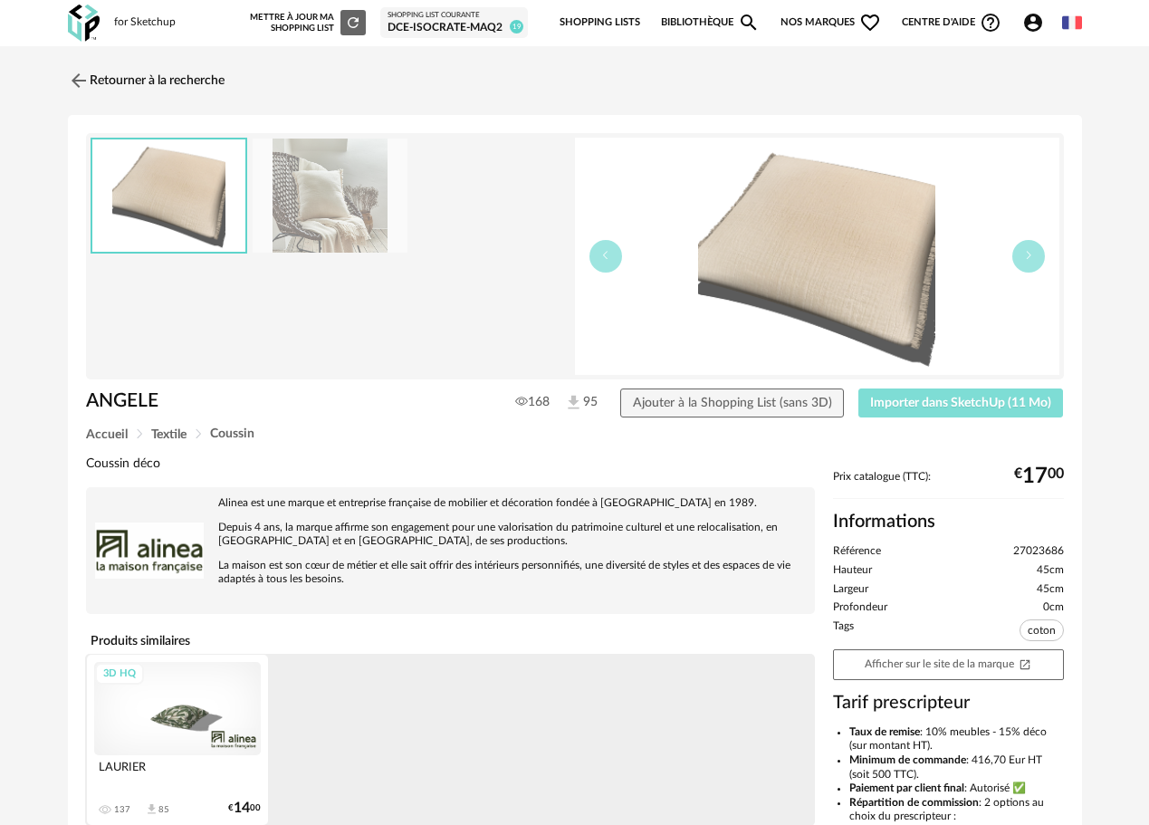
click at [975, 397] on span "Importer dans SketchUp (11 Mo)" at bounding box center [960, 403] width 181 height 13
click at [76, 77] on img at bounding box center [76, 80] width 26 height 26
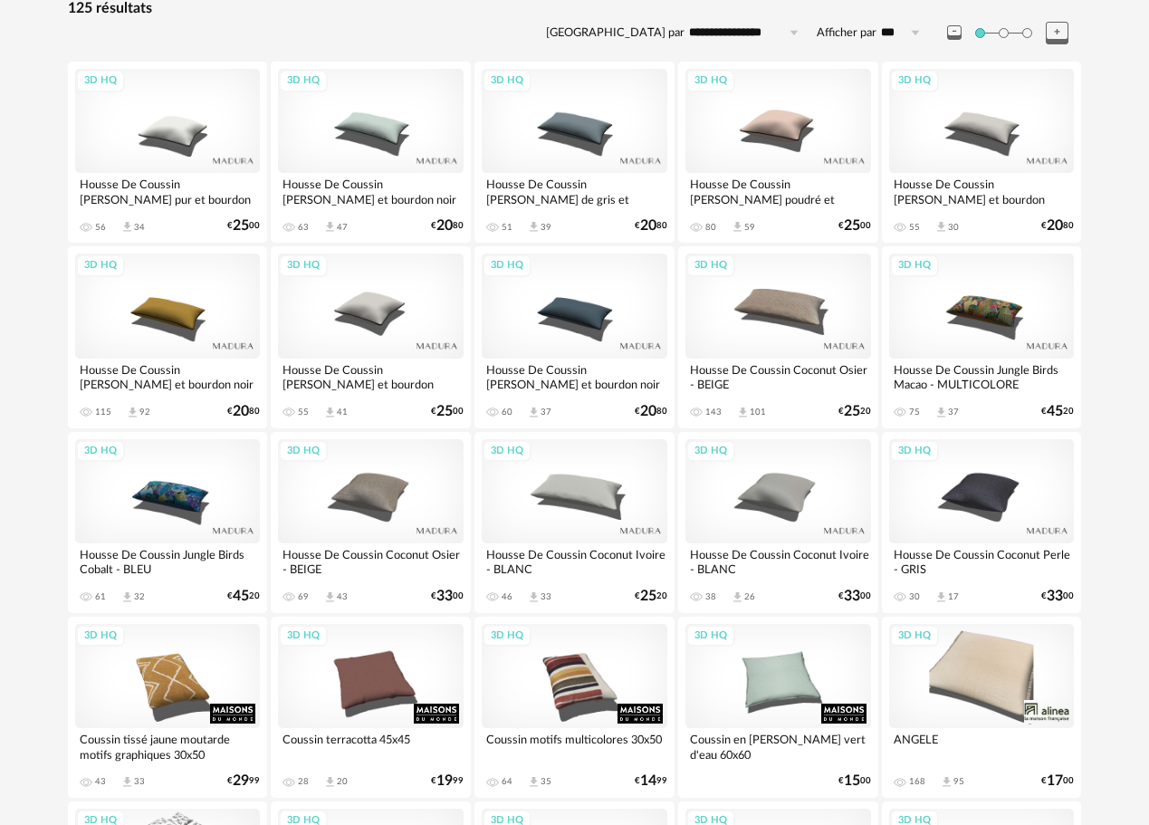
scroll to position [457, 0]
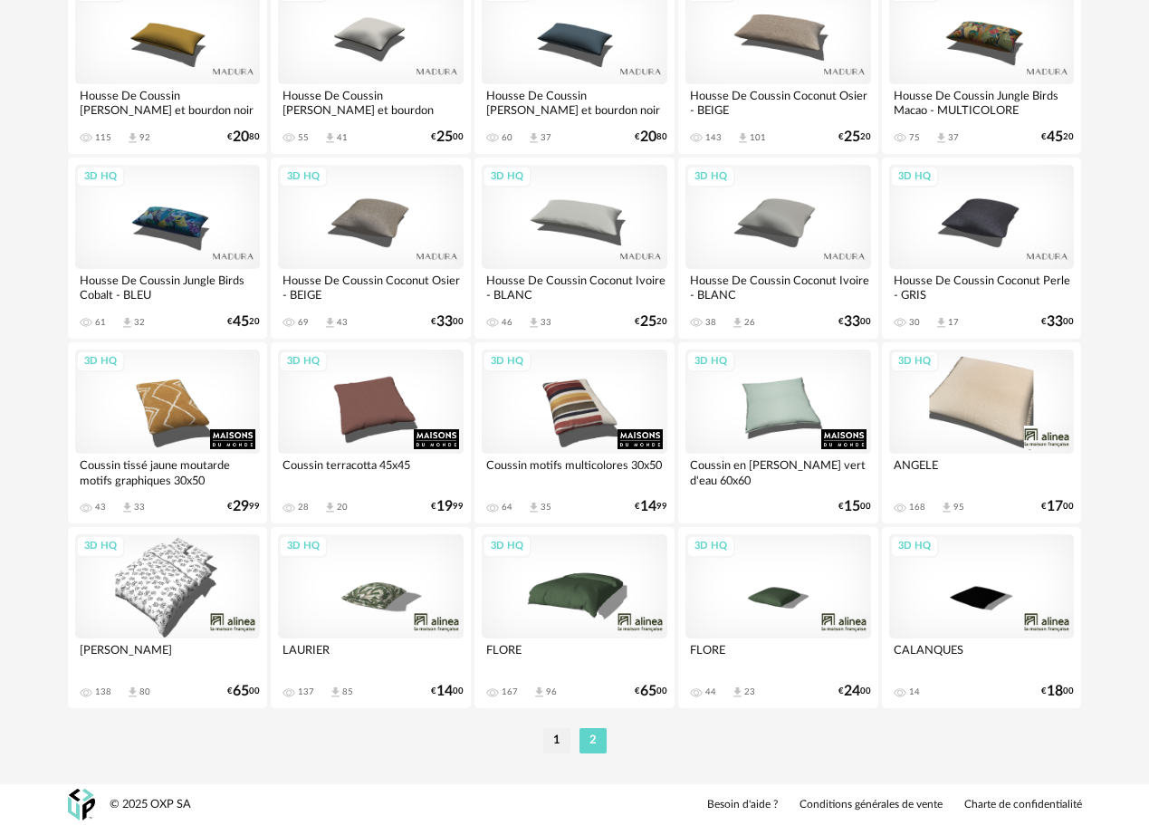
click at [552, 726] on div "1 2" at bounding box center [575, 740] width 1014 height 29
click at [556, 748] on li "1" at bounding box center [556, 740] width 27 height 25
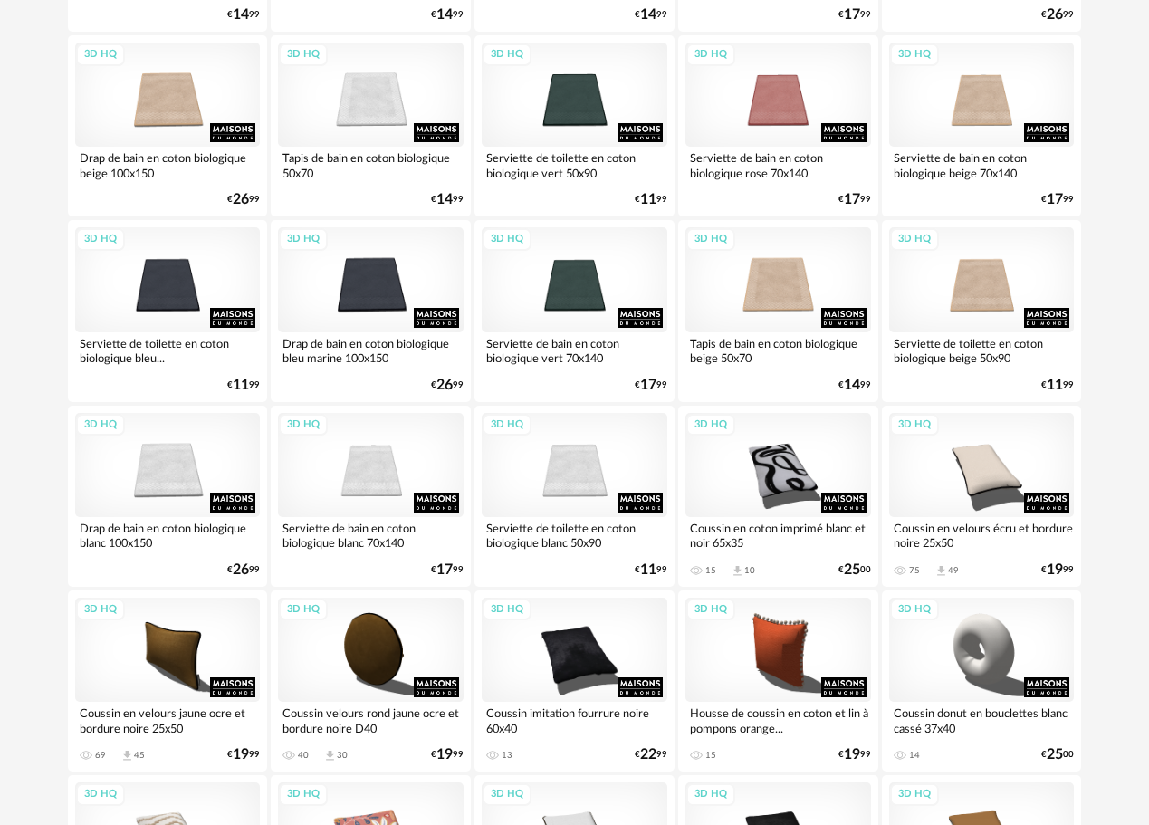
scroll to position [1177, 0]
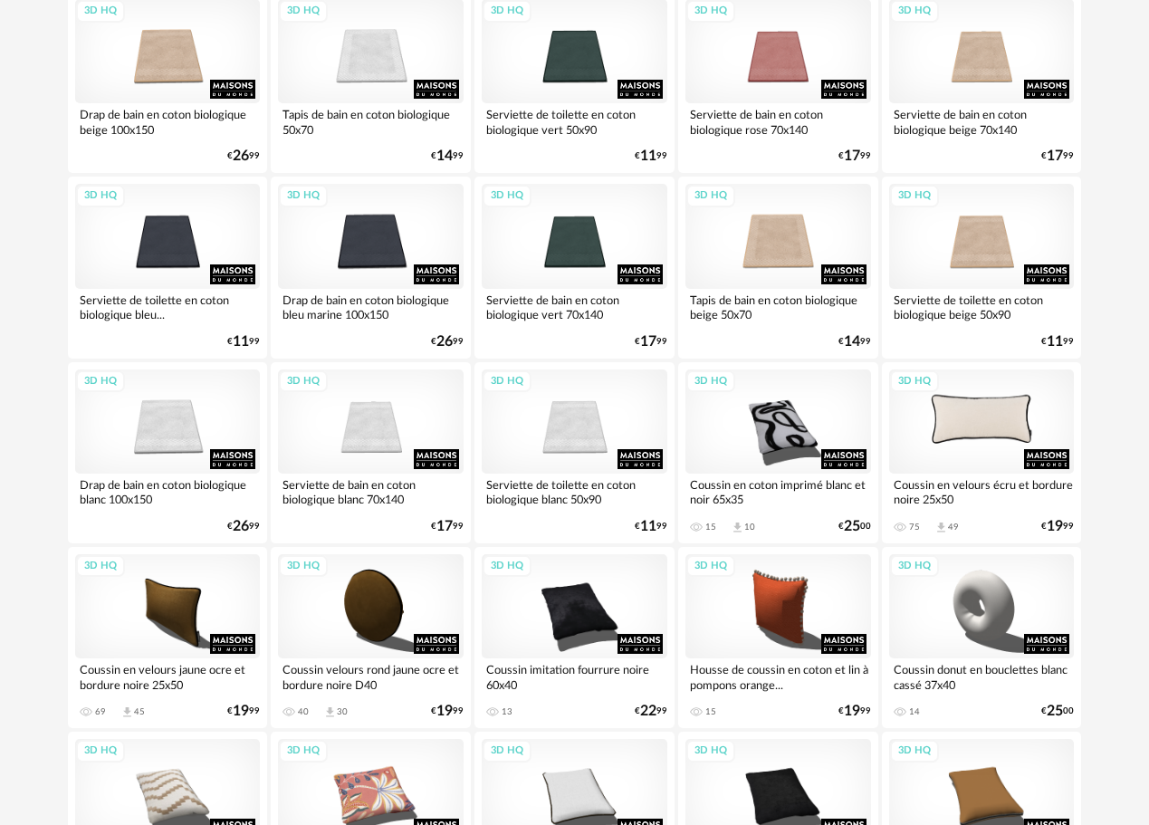
click at [984, 427] on div "3D HQ" at bounding box center [982, 422] width 186 height 104
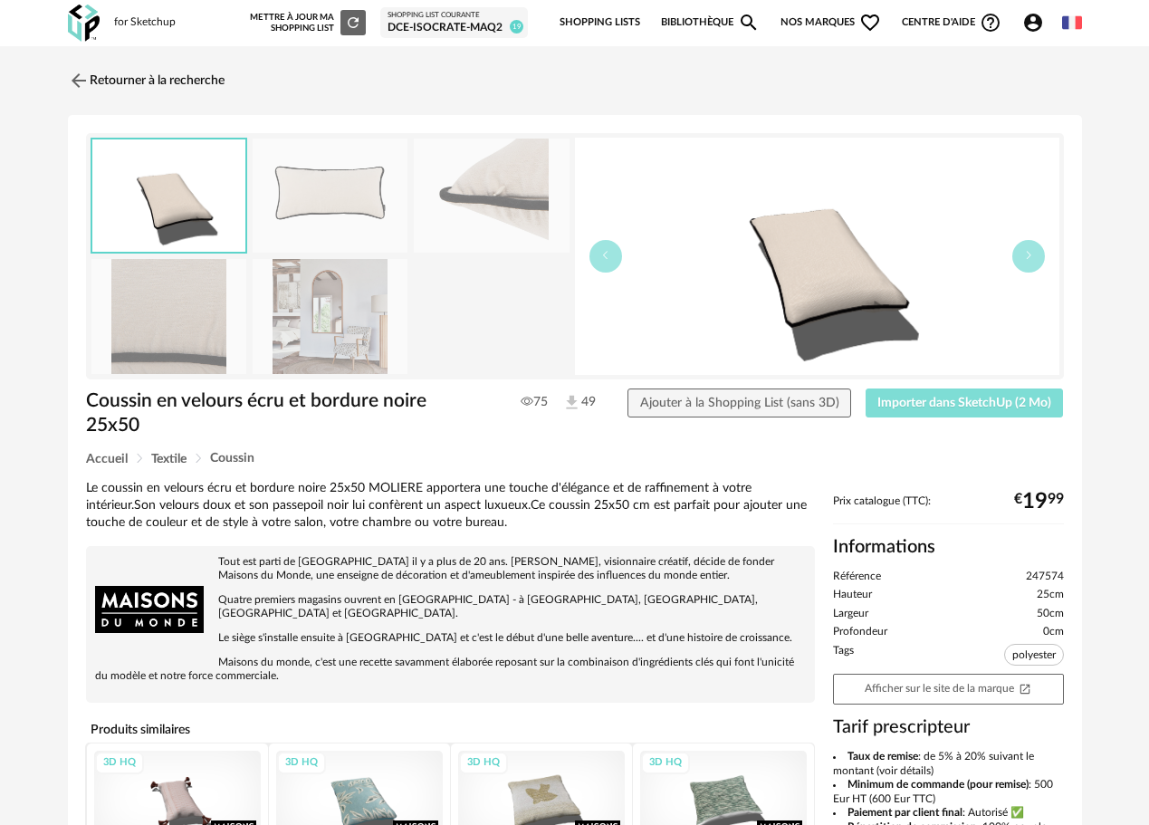
click at [906, 404] on span "Importer dans SketchUp (2 Mo)" at bounding box center [965, 403] width 174 height 13
click at [470, 77] on div "Retourner à la recherche" at bounding box center [575, 81] width 1014 height 40
click at [94, 76] on link "Retourner à la recherche" at bounding box center [141, 81] width 157 height 40
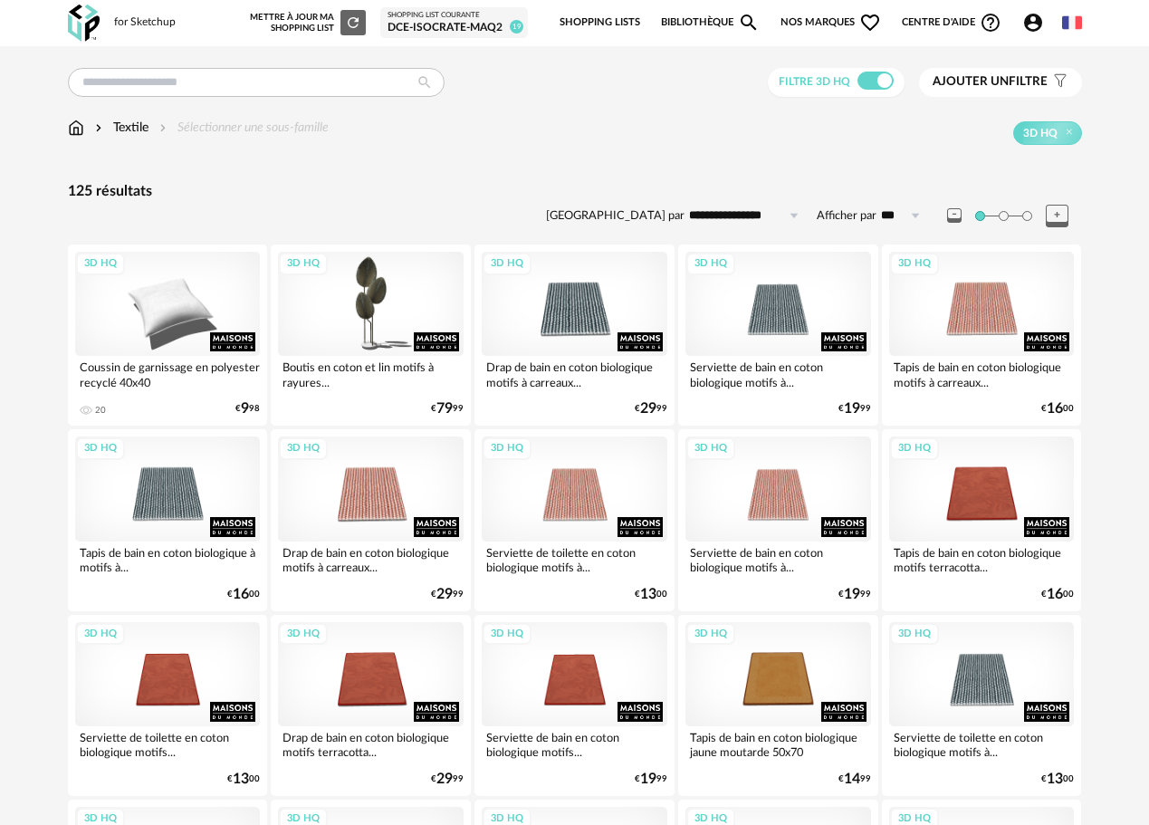
click at [72, 128] on img at bounding box center [76, 128] width 16 height 18
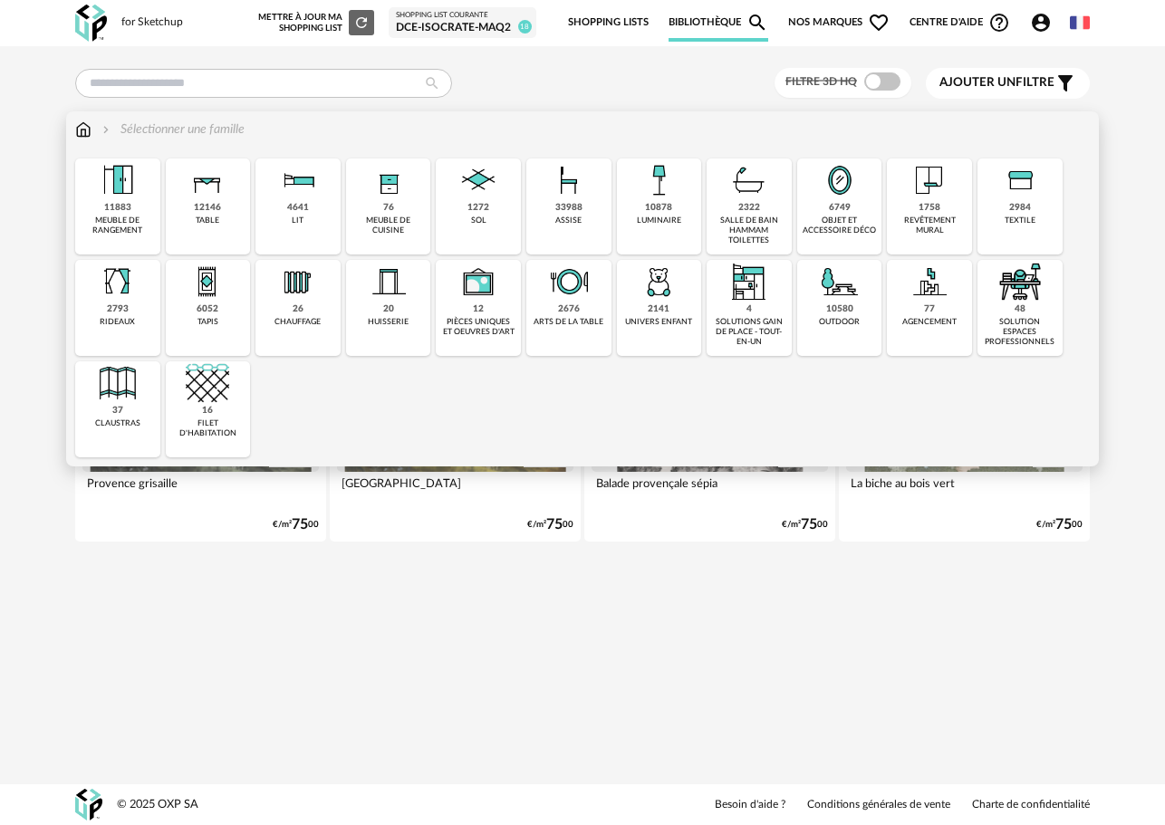
click at [924, 318] on div "agencement" at bounding box center [929, 322] width 54 height 10
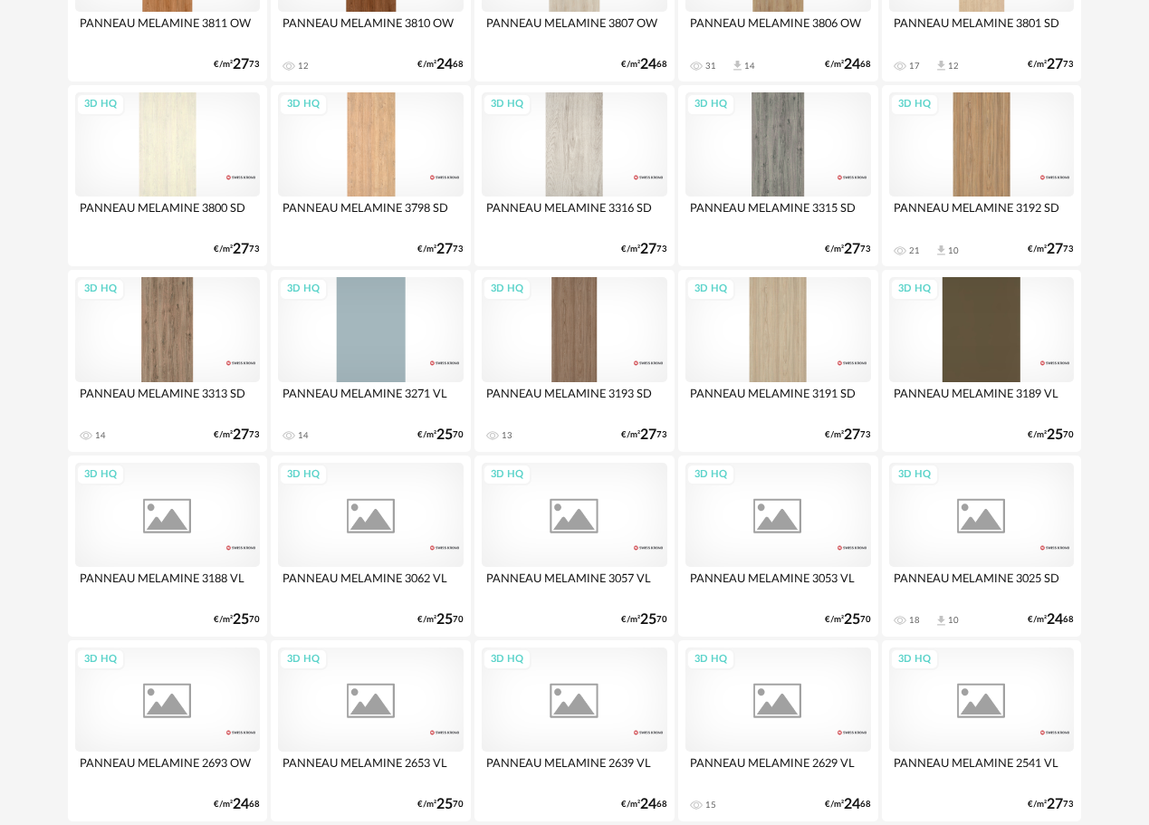
scroll to position [1177, 0]
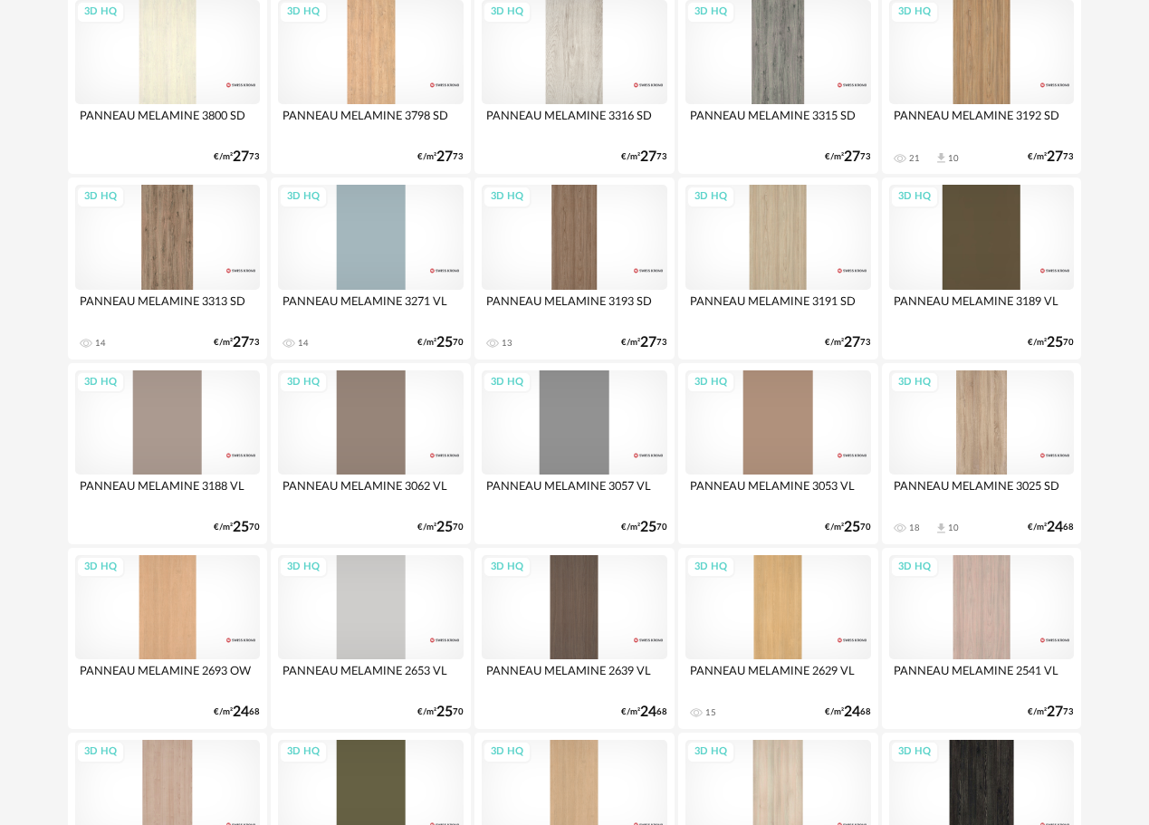
click at [768, 257] on div "3D HQ" at bounding box center [779, 237] width 186 height 104
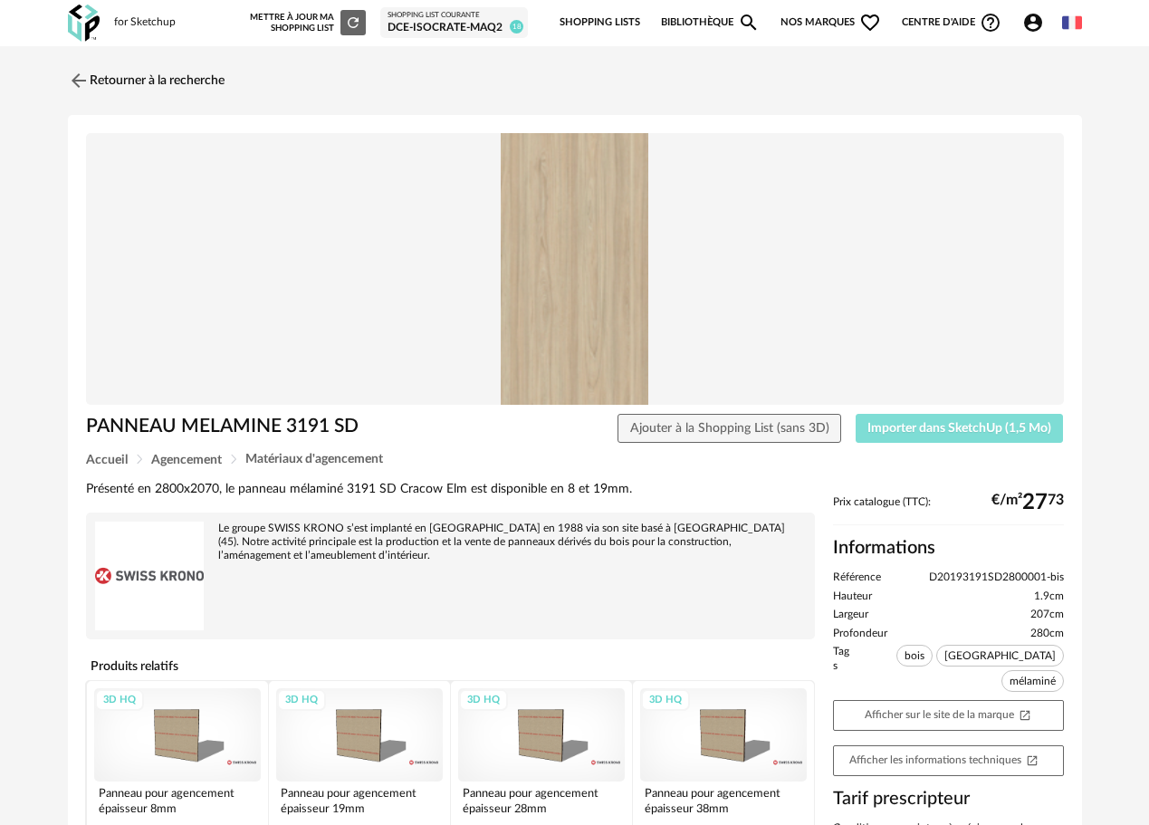
click at [987, 437] on button "Importer dans SketchUp (1,5 Mo)" at bounding box center [960, 428] width 208 height 29
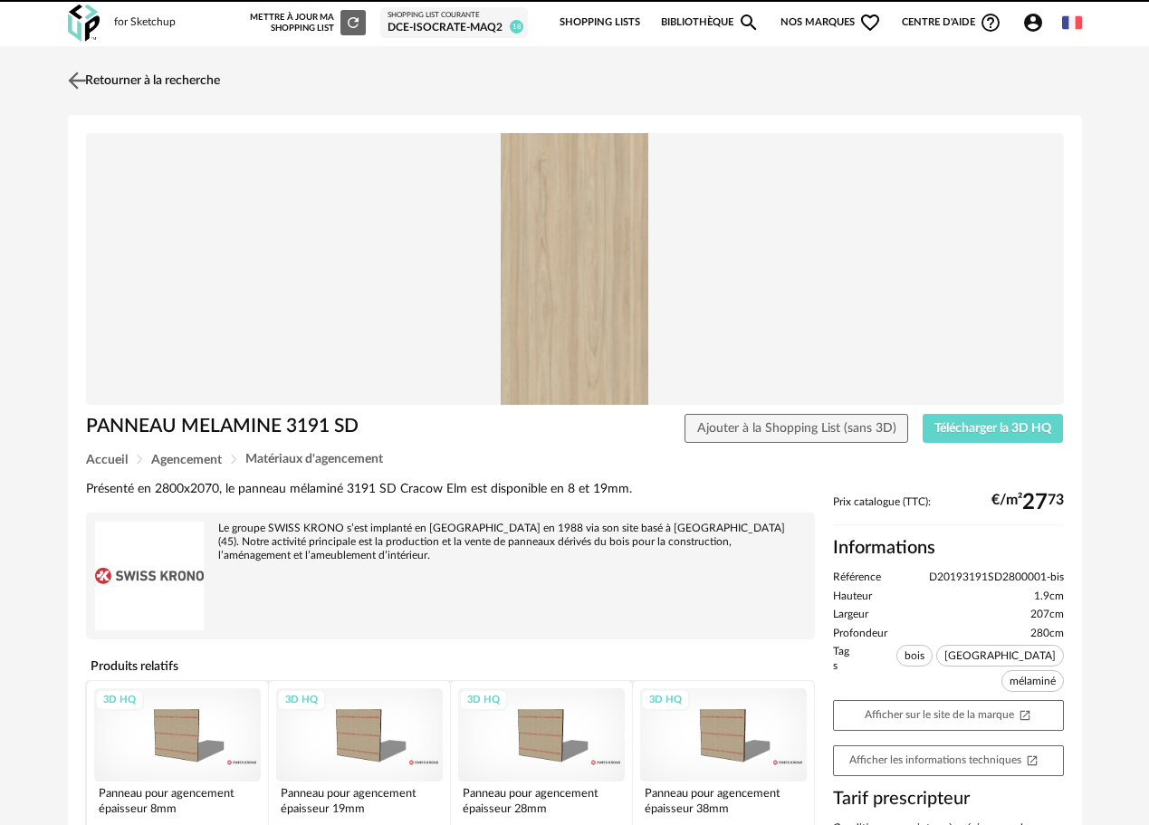
click at [74, 89] on img at bounding box center [76, 80] width 26 height 26
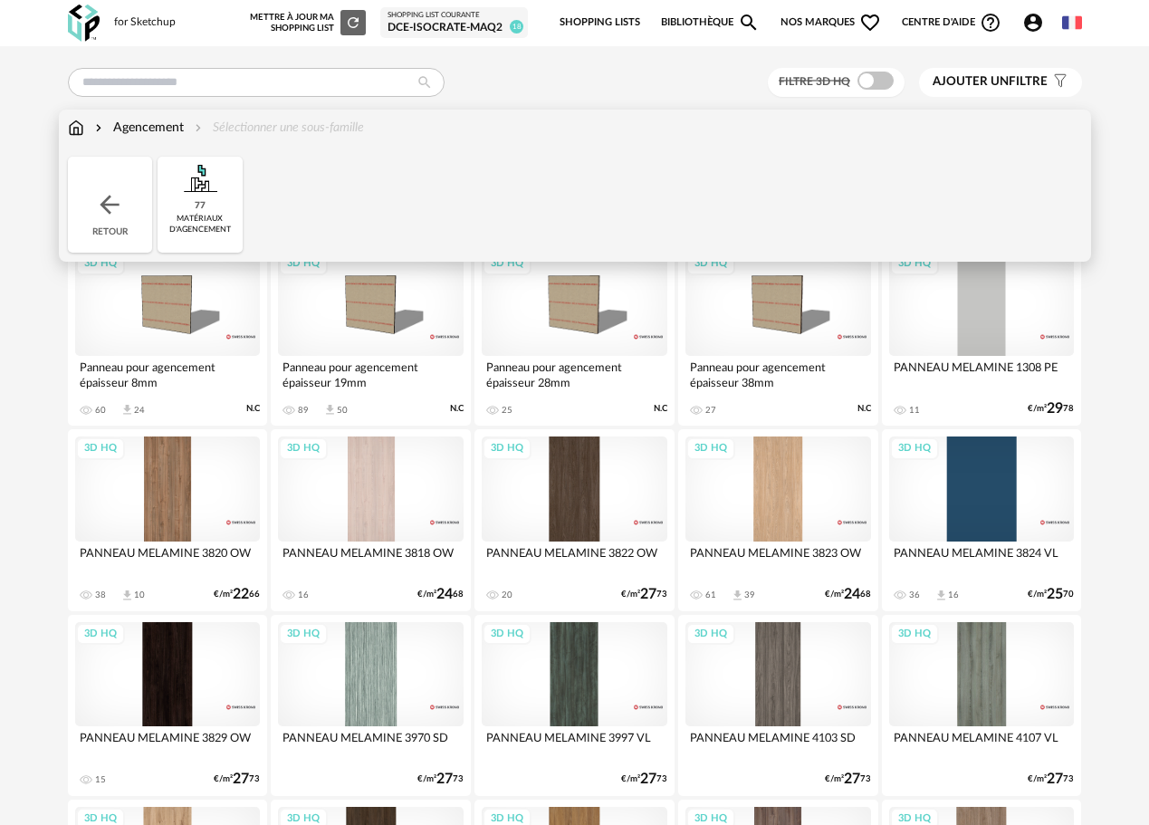
click at [72, 129] on img at bounding box center [76, 128] width 16 height 18
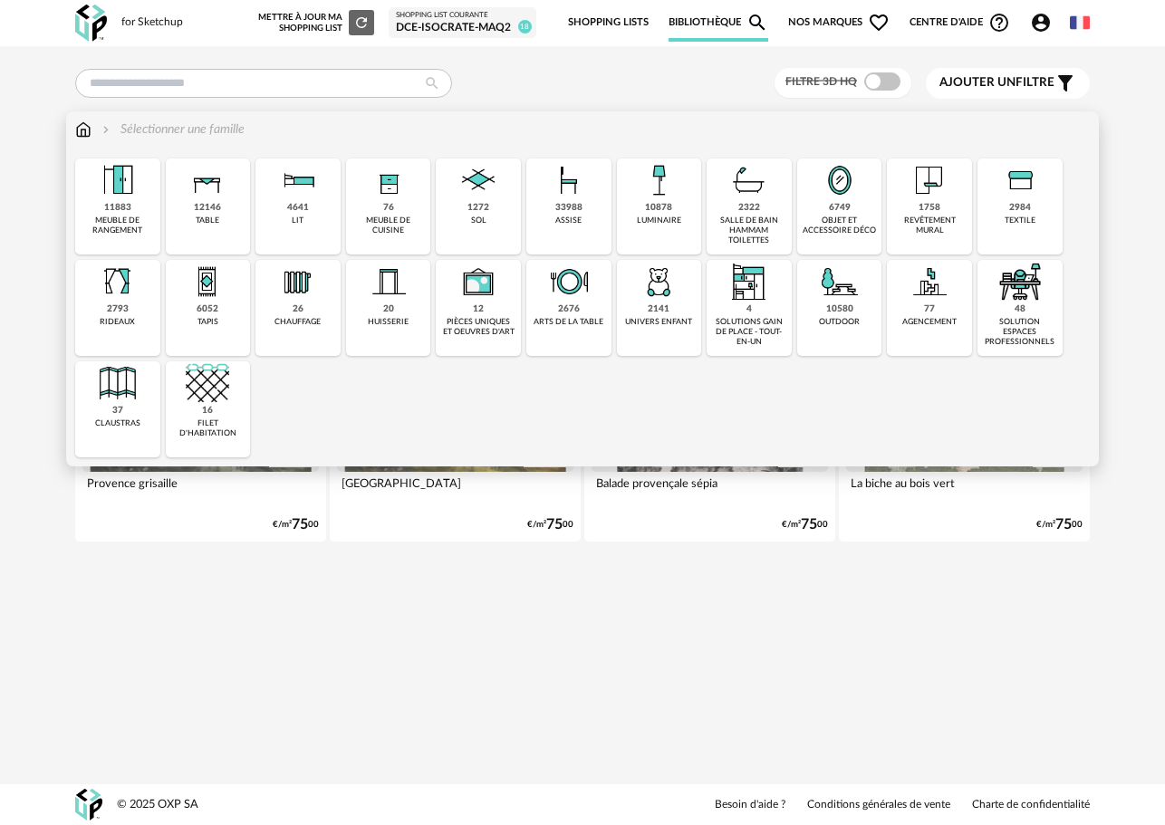
click at [913, 211] on div "1758 revêtement mural" at bounding box center [929, 206] width 85 height 96
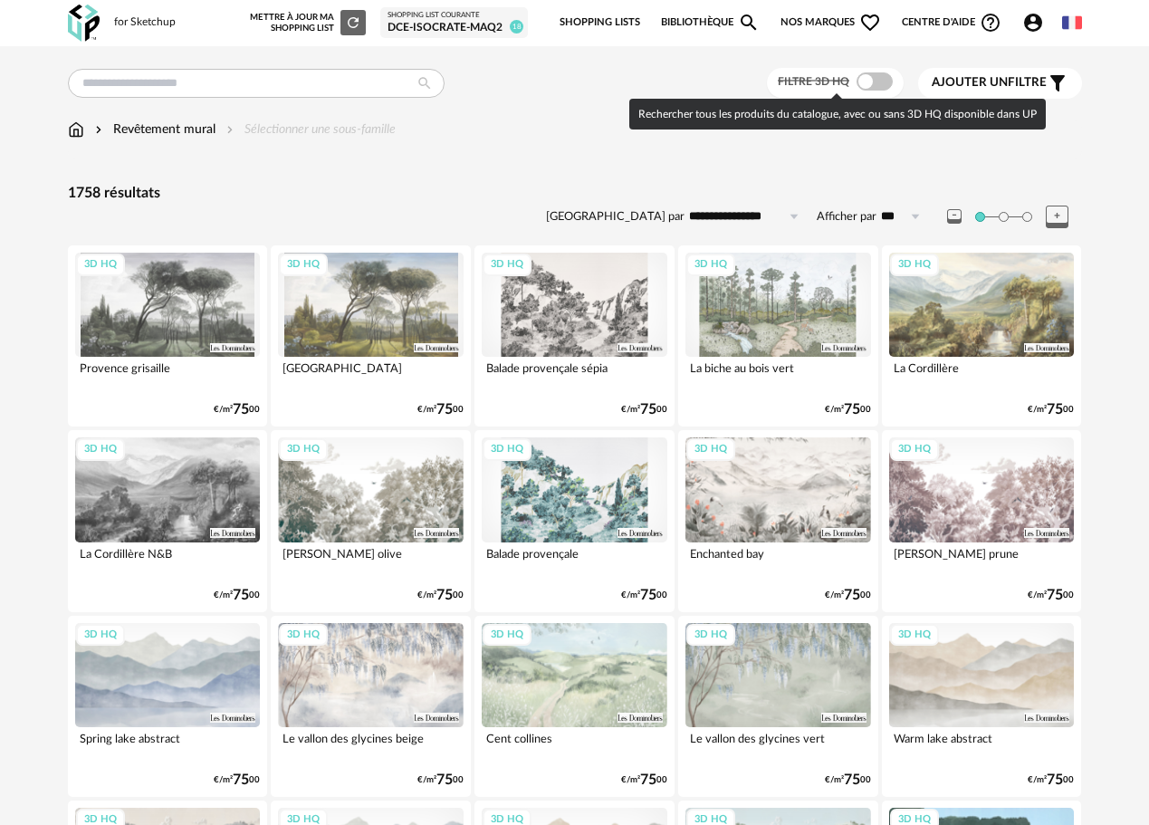
click at [879, 81] on span at bounding box center [875, 81] width 36 height 18
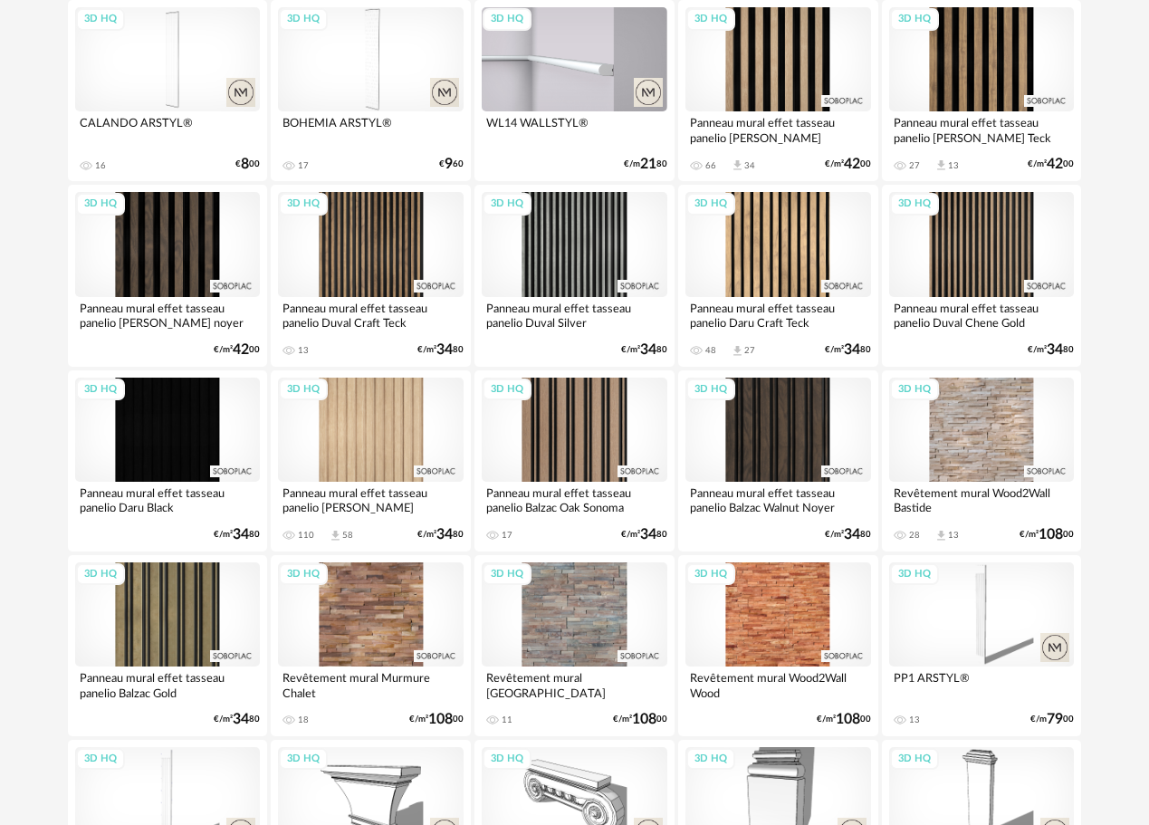
scroll to position [2083, 0]
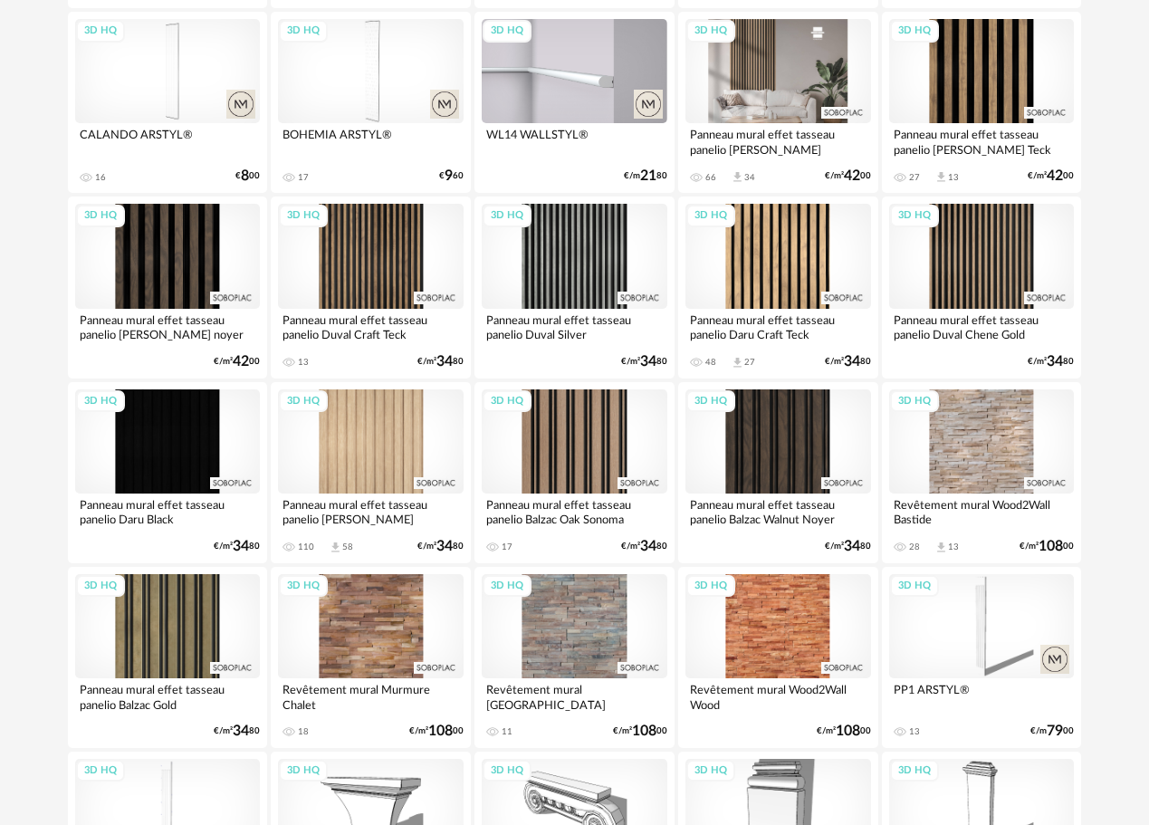
click at [811, 97] on div "3D HQ" at bounding box center [779, 71] width 186 height 104
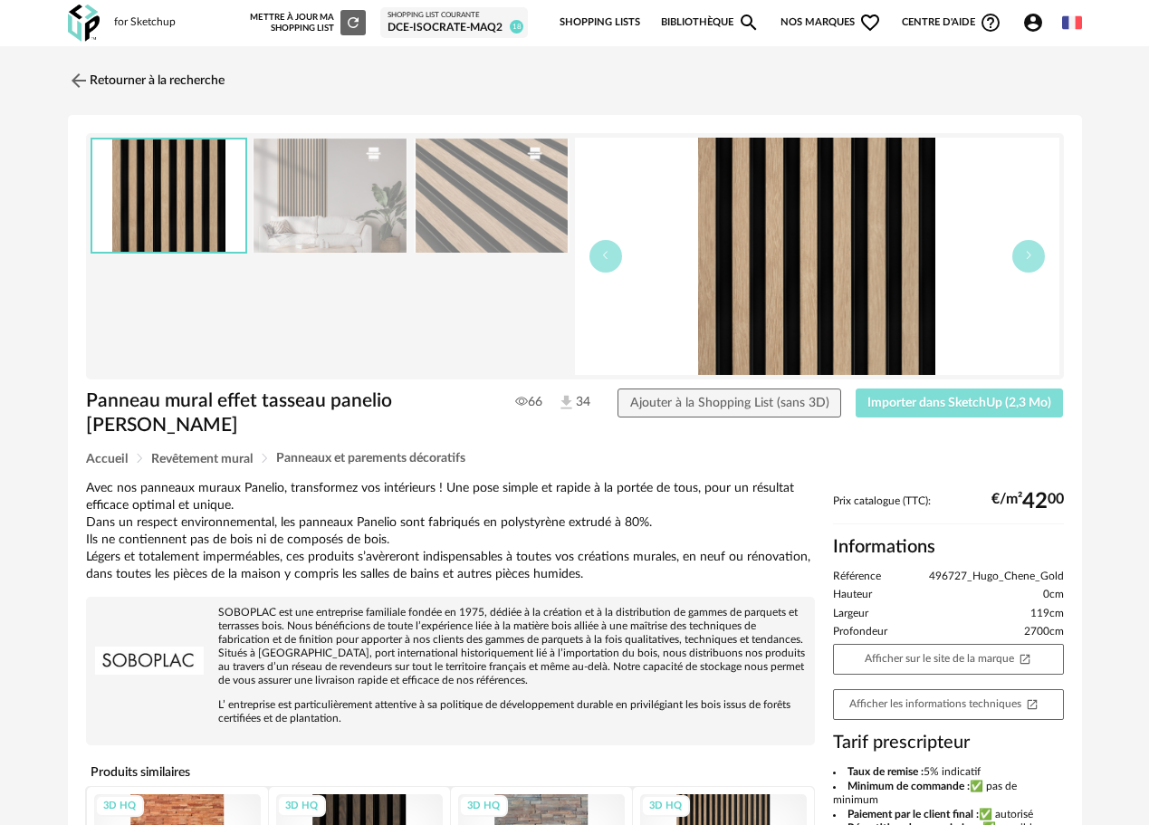
click at [969, 401] on span "Importer dans SketchUp (2,3 Mo)" at bounding box center [960, 403] width 184 height 13
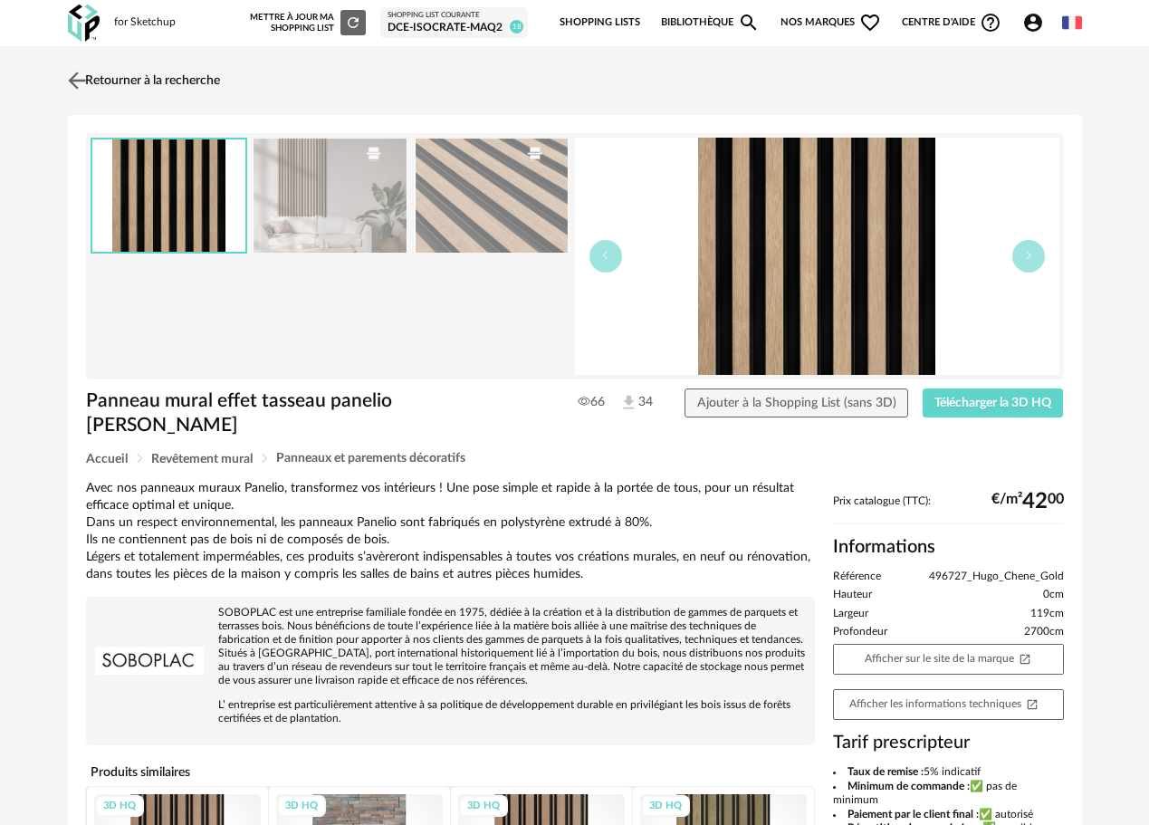
click at [77, 75] on img at bounding box center [76, 80] width 26 height 26
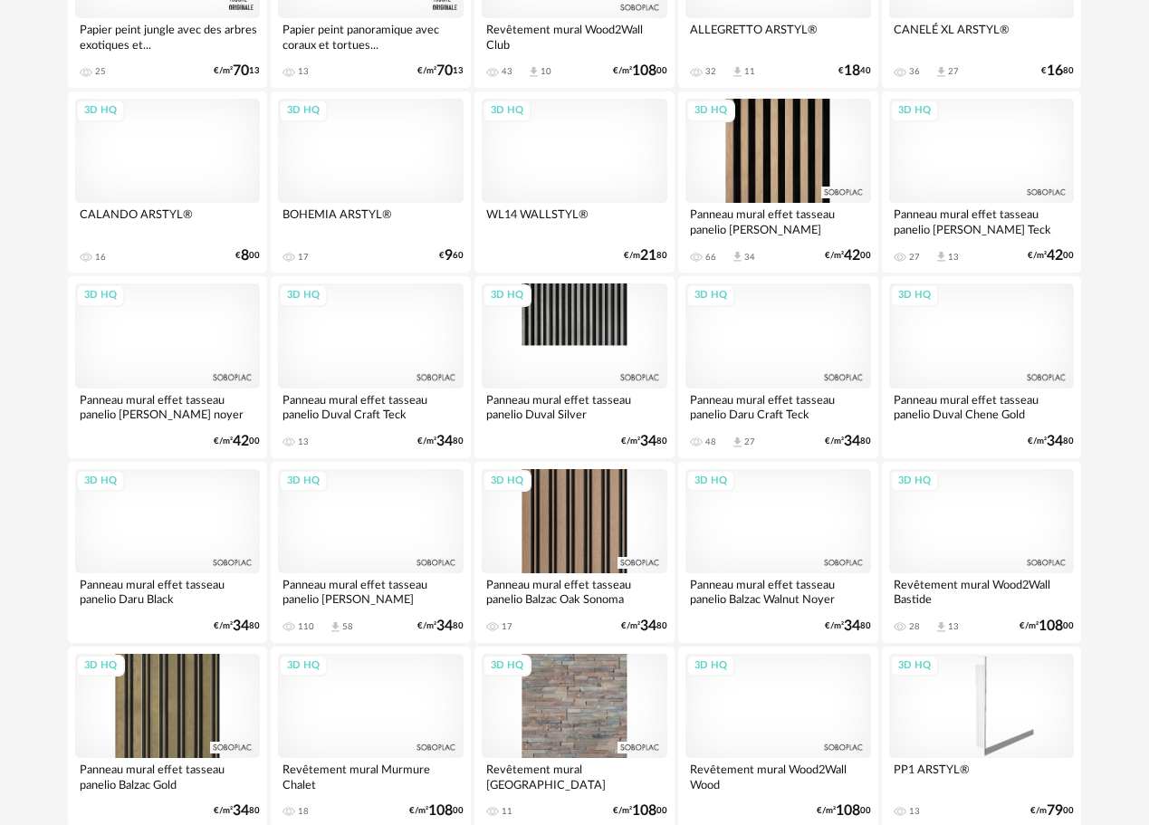
scroll to position [2088, 0]
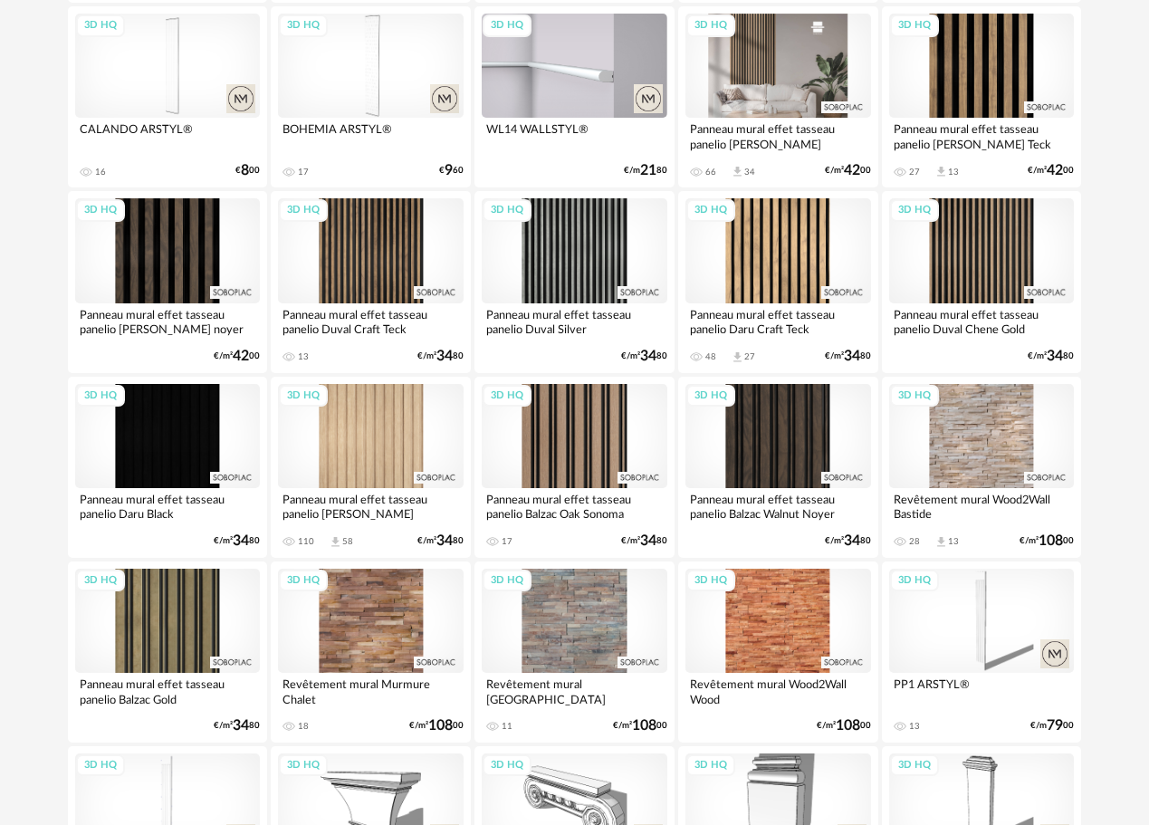
click at [759, 100] on div "3D HQ" at bounding box center [779, 66] width 186 height 104
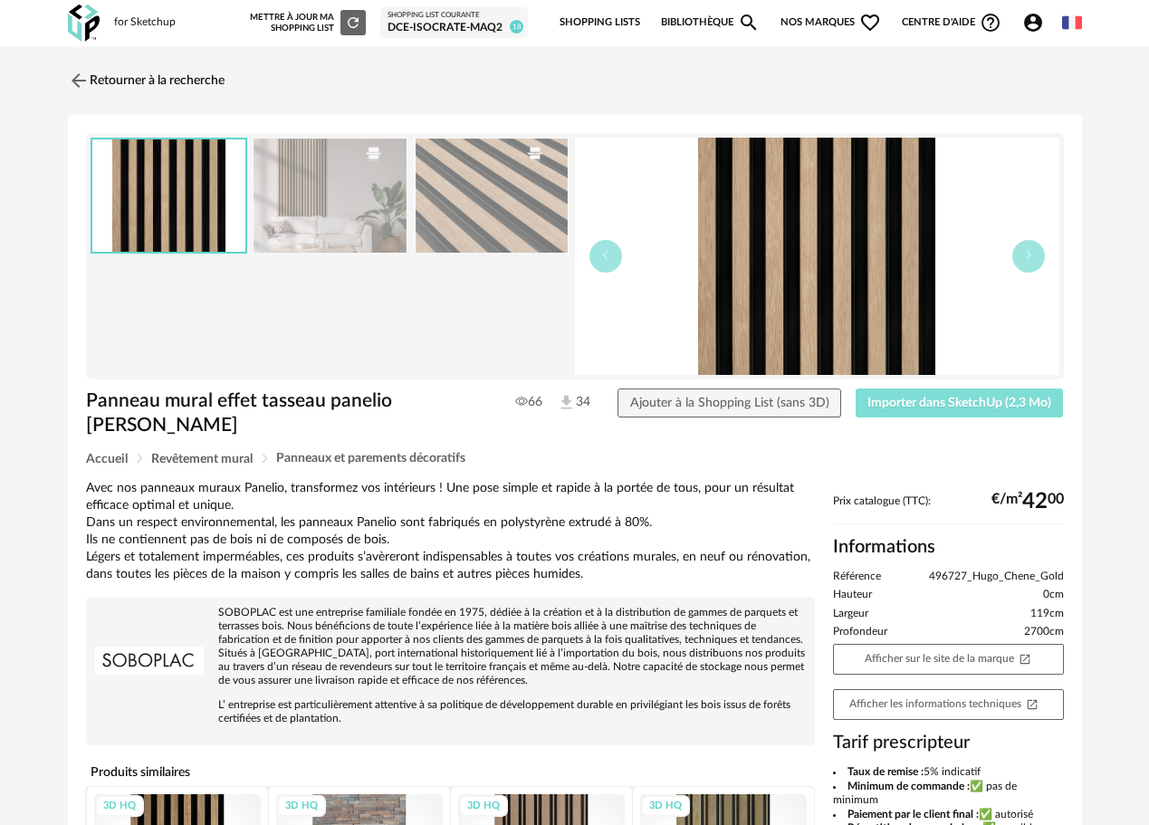
click at [946, 412] on button "Importer dans SketchUp (2,3 Mo)" at bounding box center [960, 403] width 208 height 29
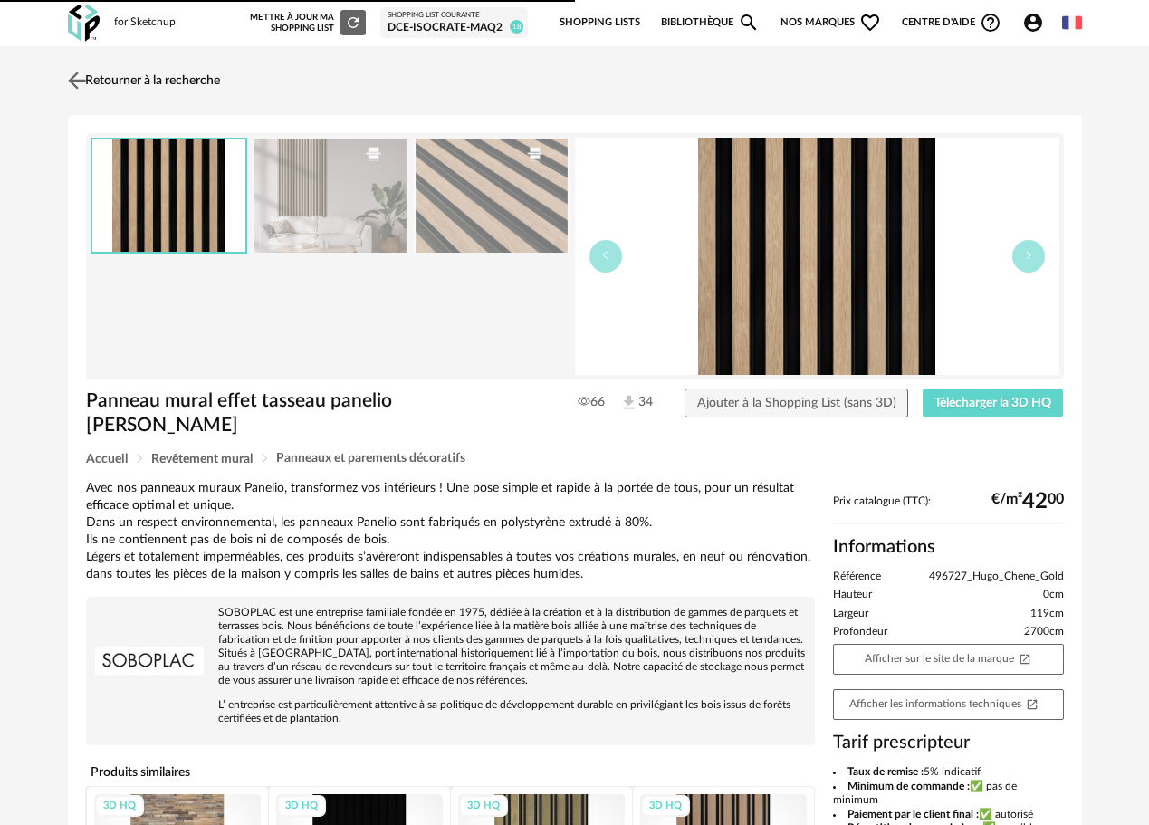
click at [81, 82] on img at bounding box center [76, 80] width 26 height 26
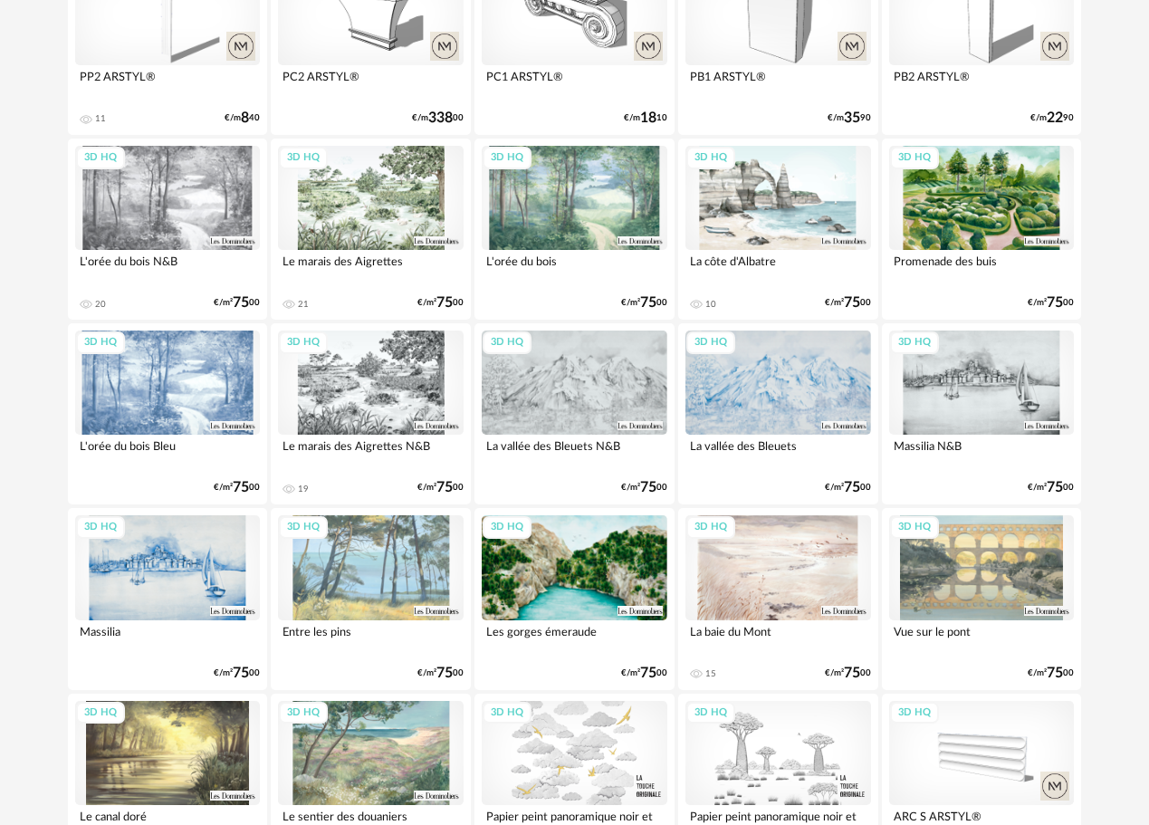
scroll to position [2993, 0]
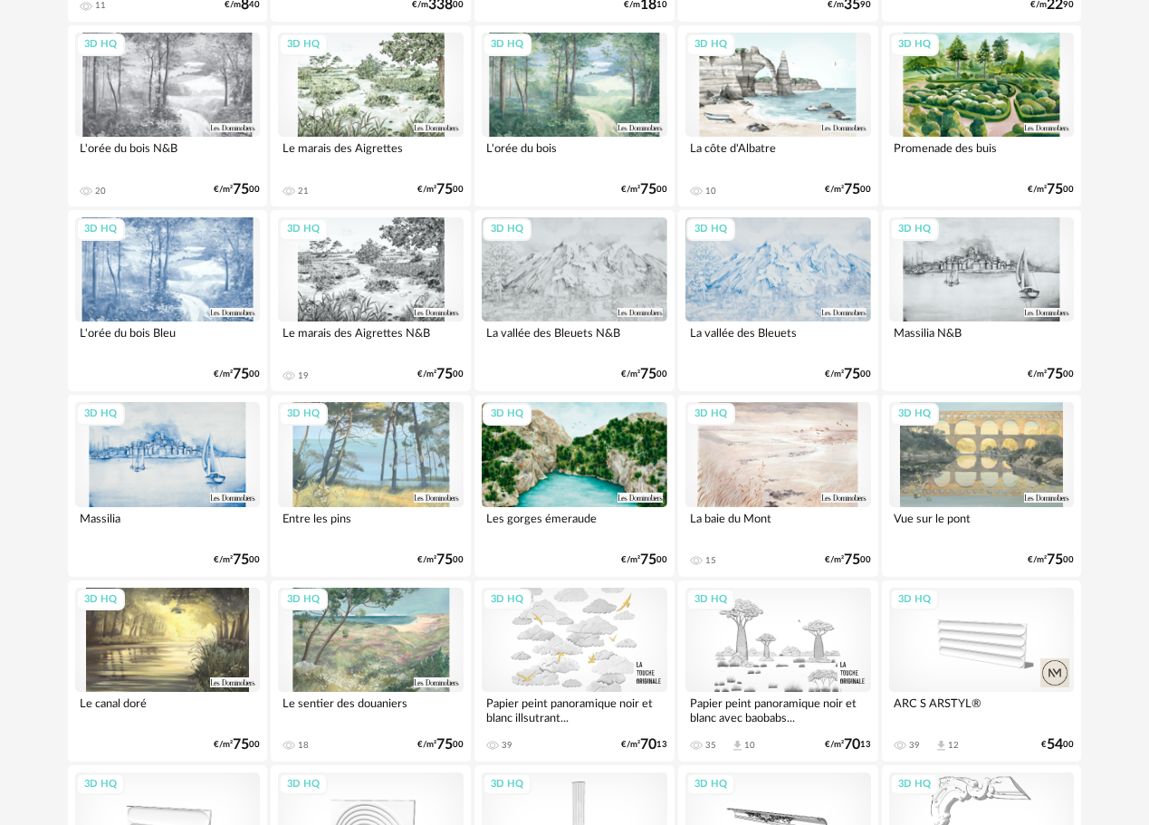
click at [304, 460] on div "3D HQ" at bounding box center [371, 454] width 186 height 104
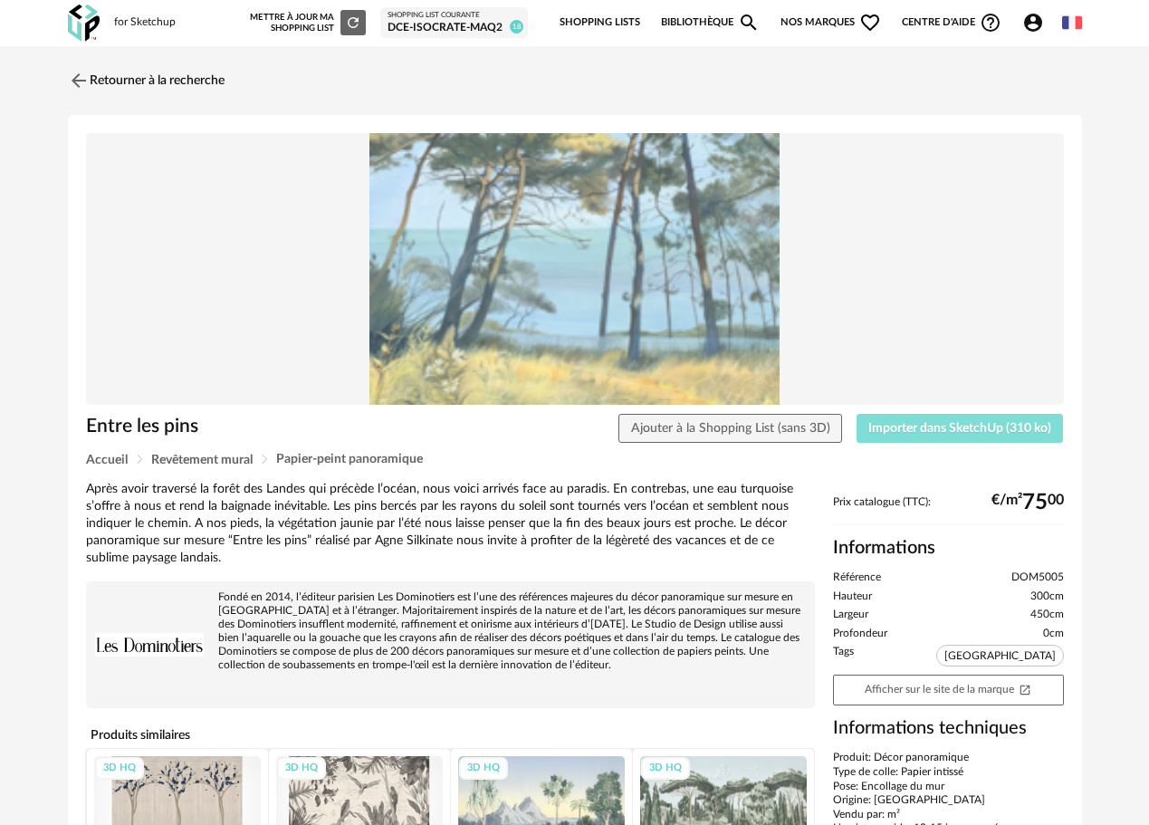
click at [927, 428] on span "Importer dans SketchUp (310 ko)" at bounding box center [960, 428] width 183 height 13
